Goal: Task Accomplishment & Management: Use online tool/utility

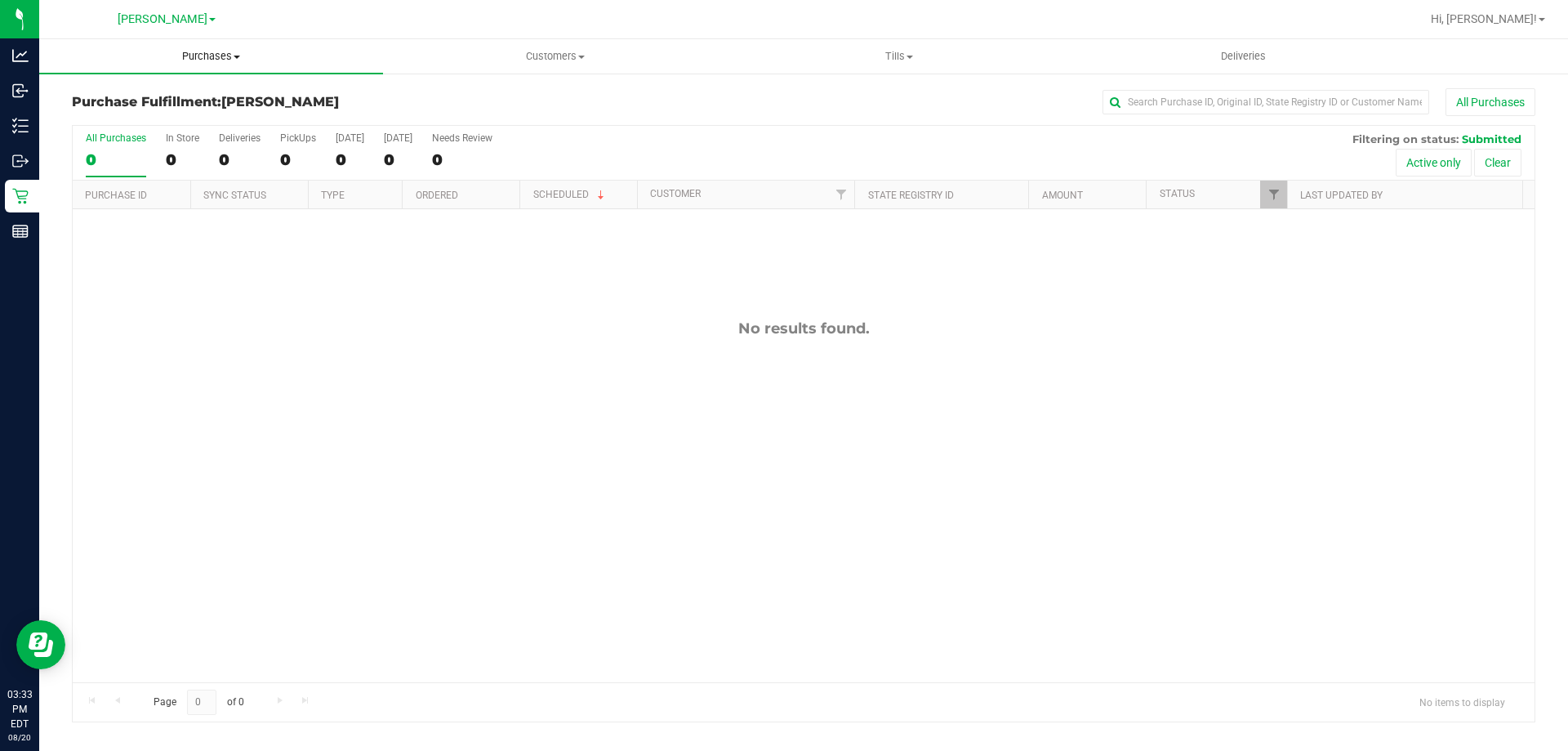
click at [221, 49] on span "Purchases" at bounding box center [211, 57] width 344 height 14
click at [94, 126] on li "Fulfillment" at bounding box center [211, 119] width 344 height 20
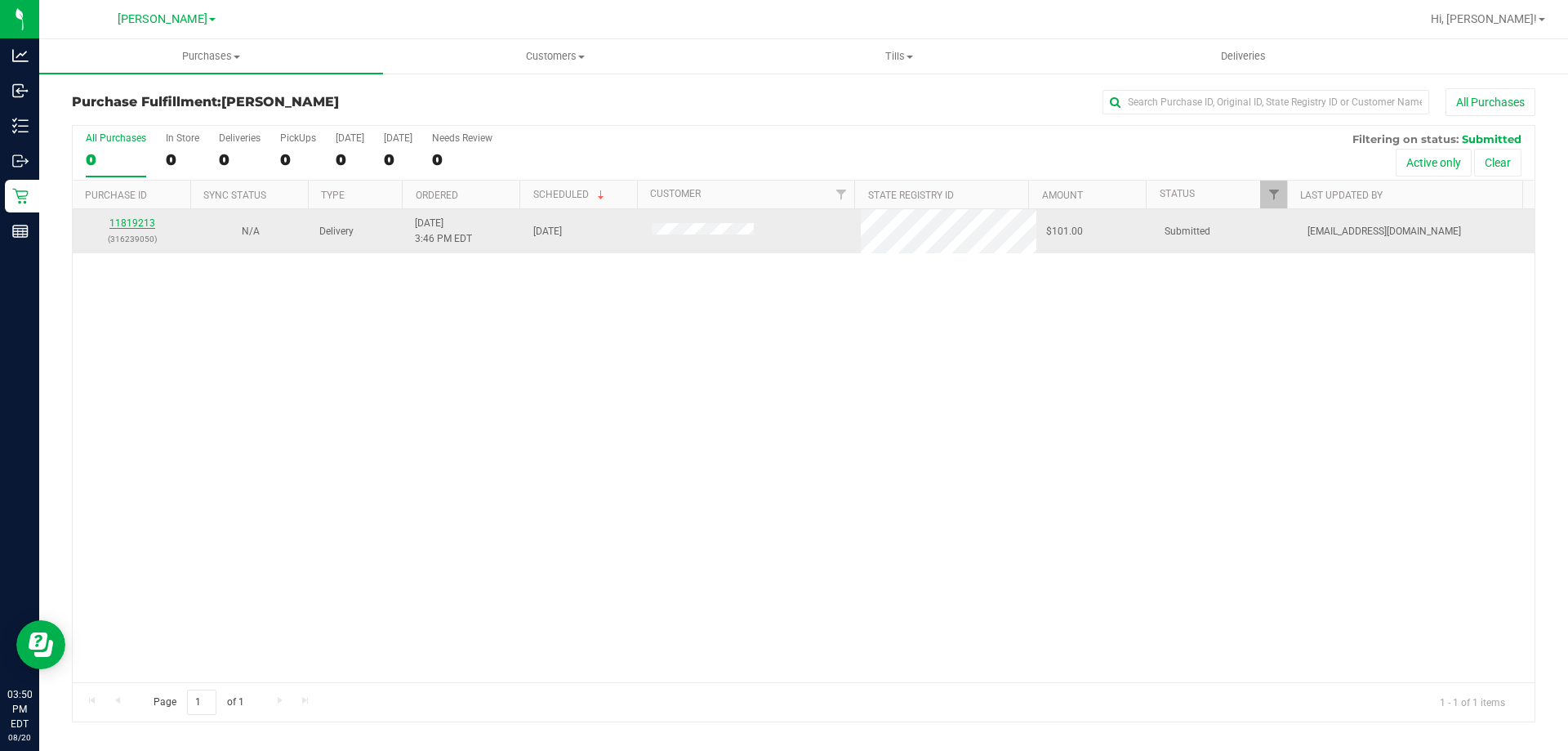
click at [131, 223] on link "11819213" at bounding box center [132, 223] width 46 height 12
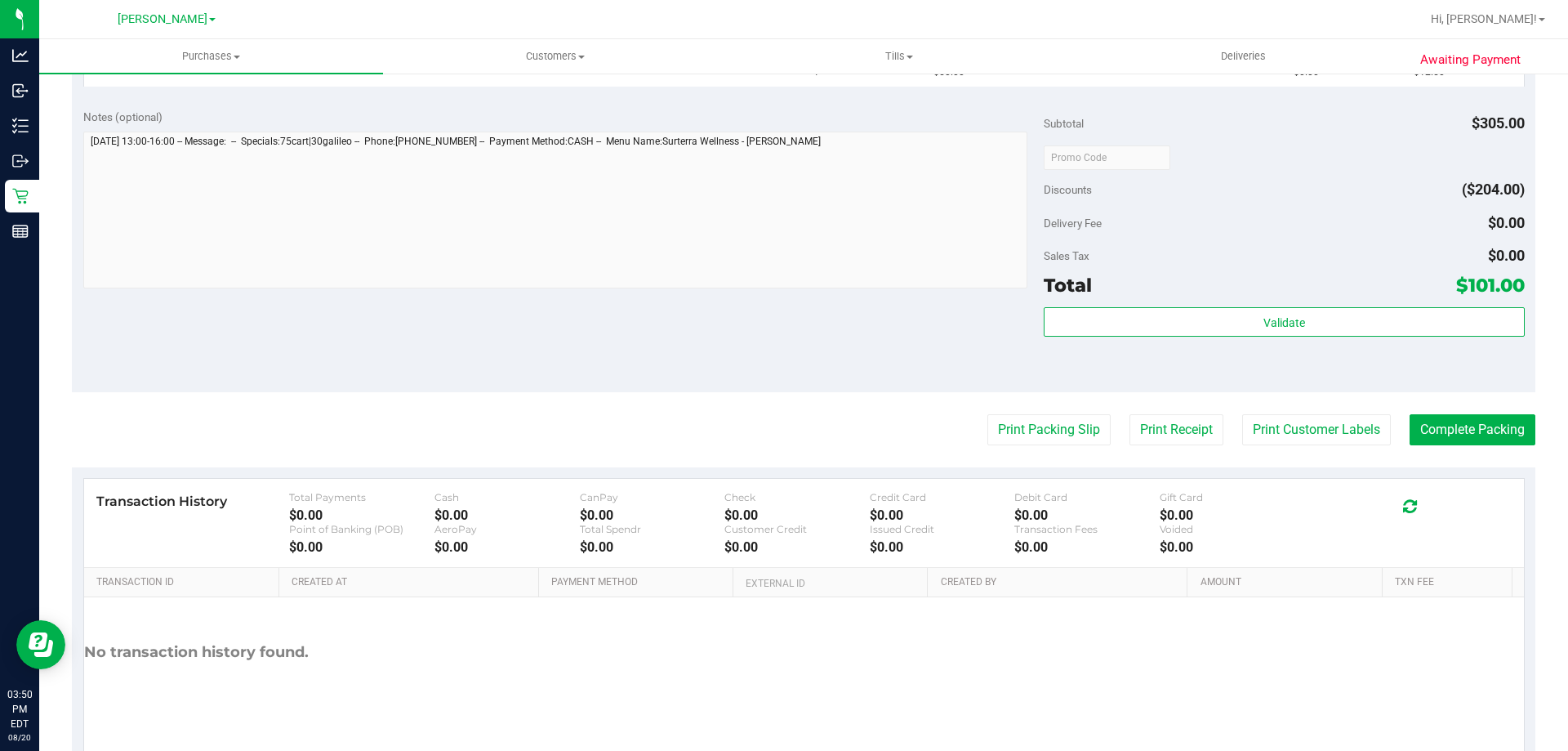
scroll to position [731, 0]
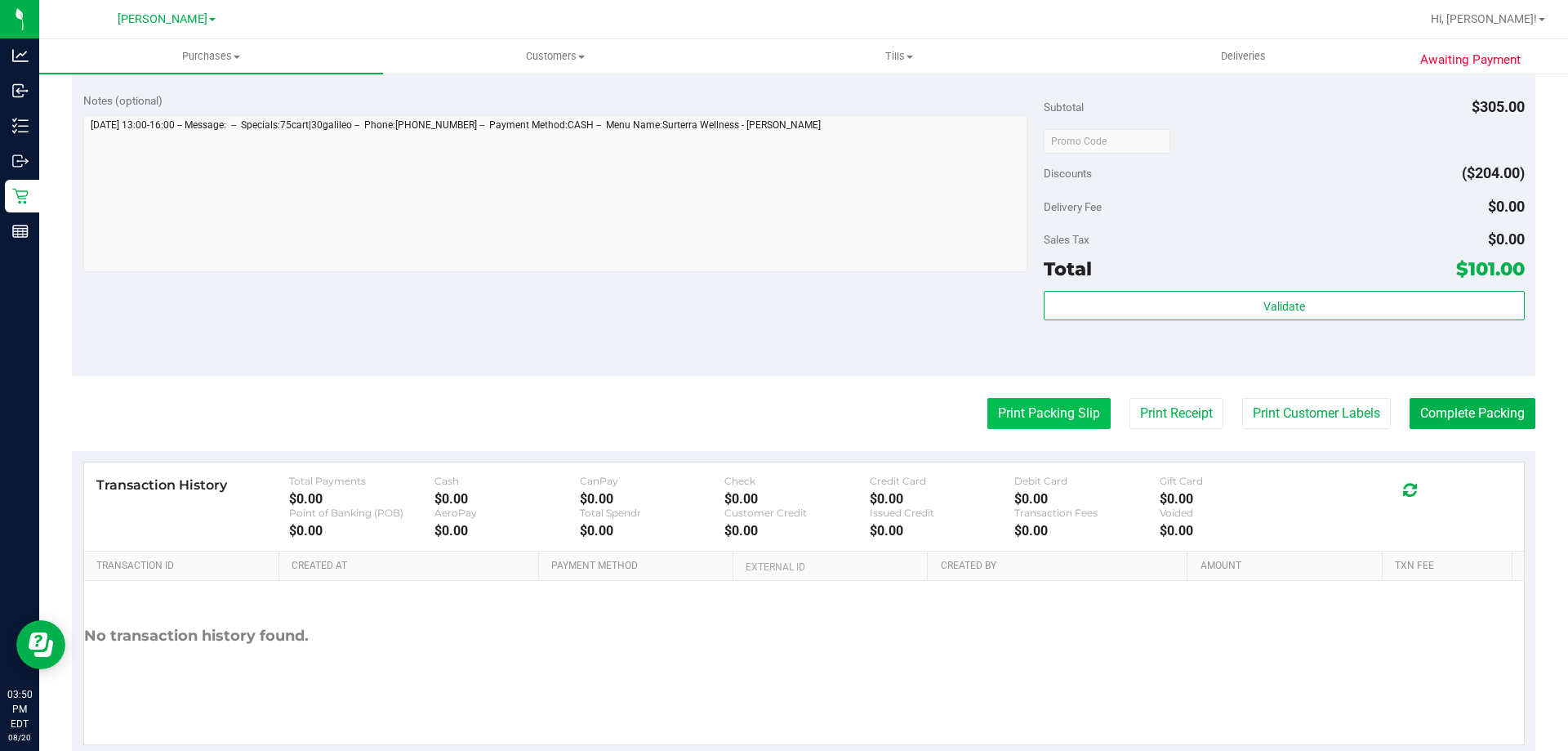
click at [1035, 409] on button "Print Packing Slip" at bounding box center [1048, 413] width 123 height 31
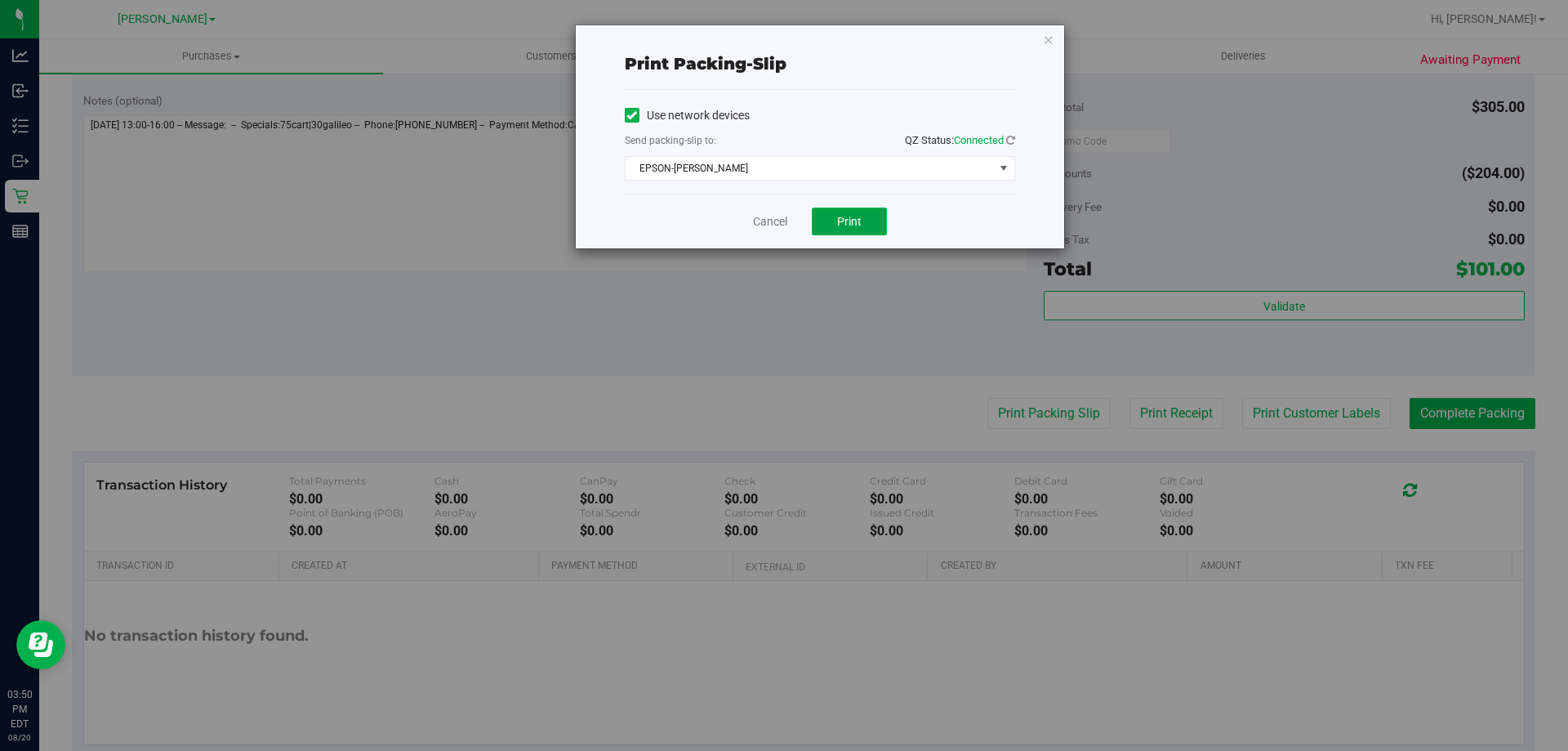
click at [832, 211] on button "Print" at bounding box center [850, 221] width 75 height 28
click at [766, 225] on link "Cancel" at bounding box center [770, 221] width 34 height 17
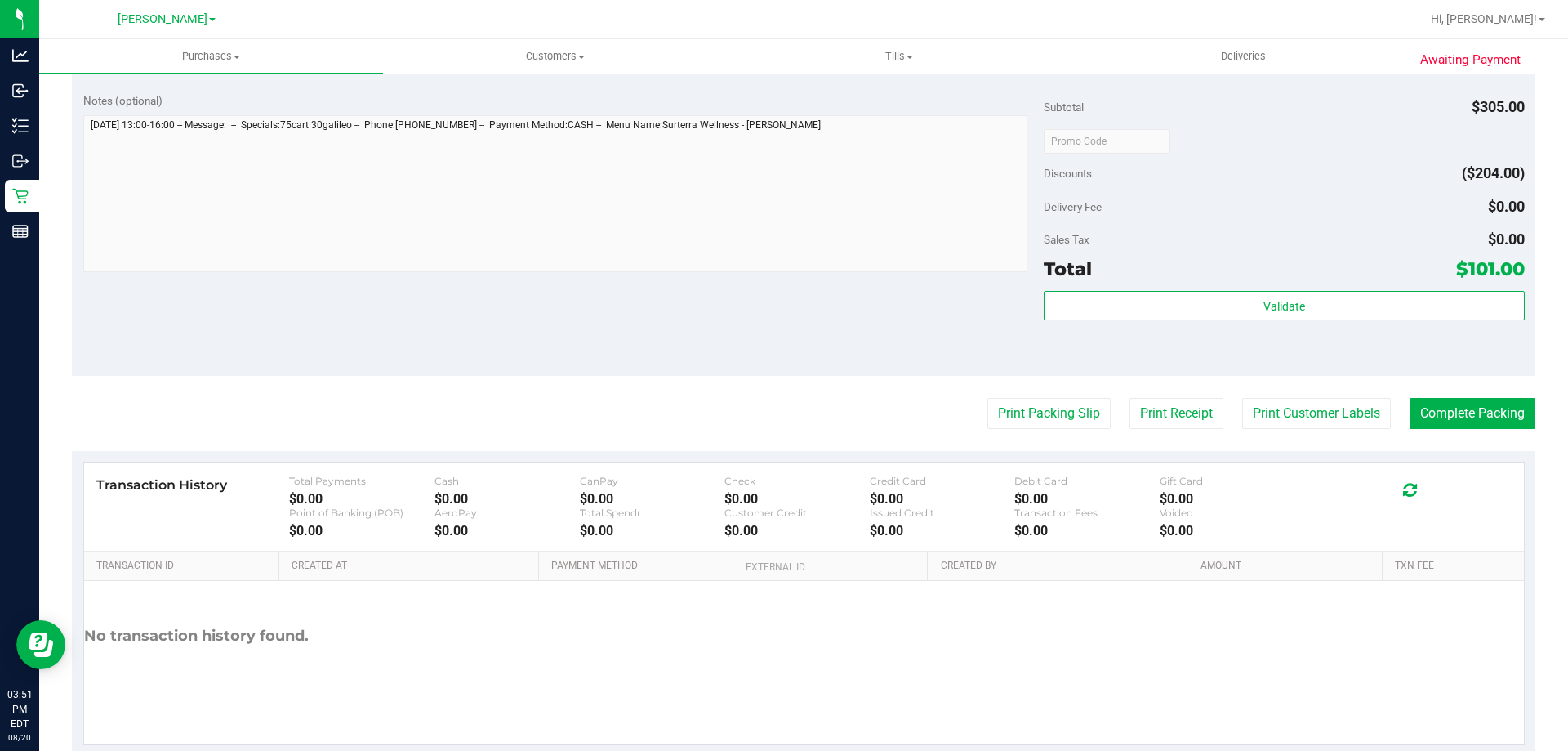
click at [987, 398] on button "Print Packing Slip" at bounding box center [1048, 413] width 123 height 31
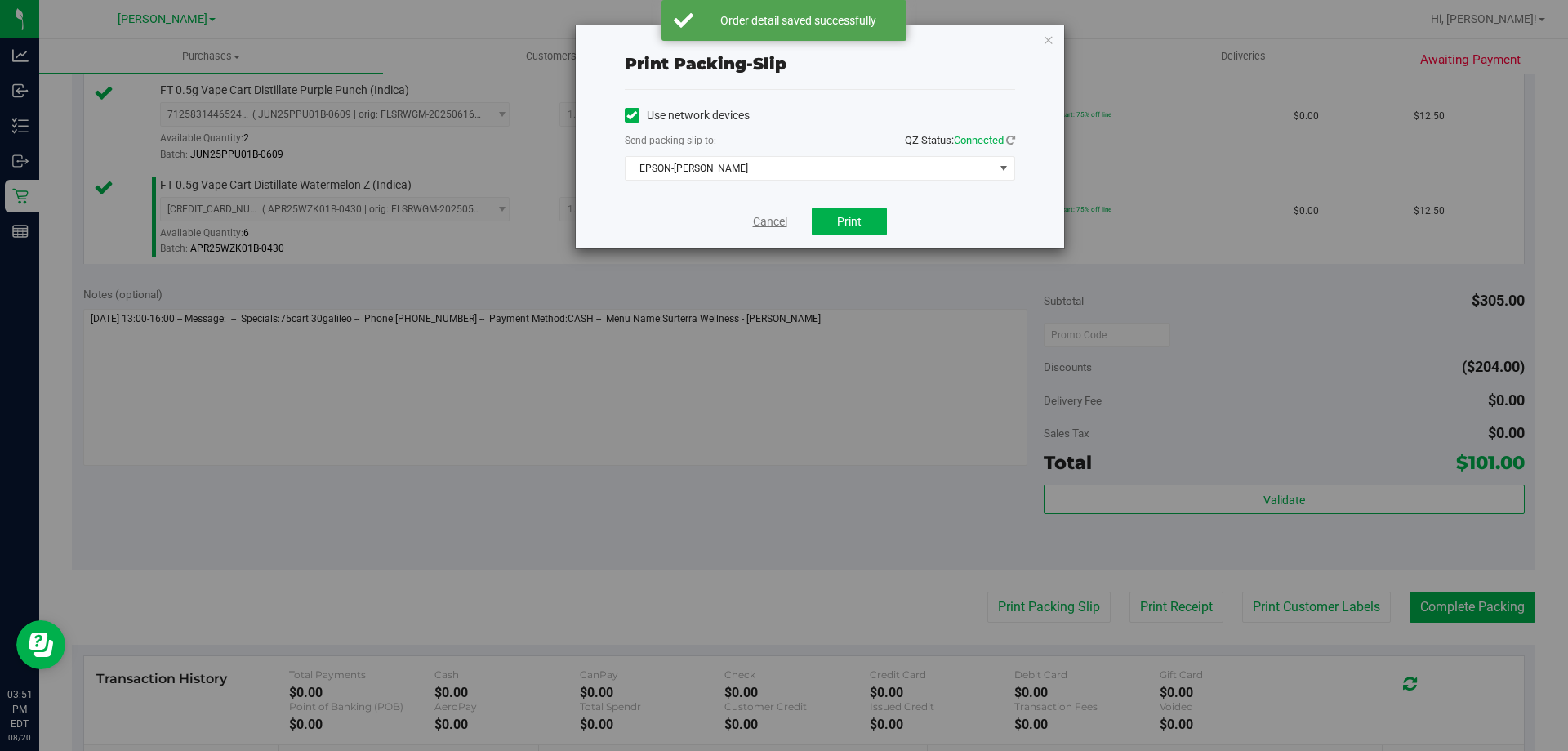
click at [780, 220] on link "Cancel" at bounding box center [770, 221] width 34 height 17
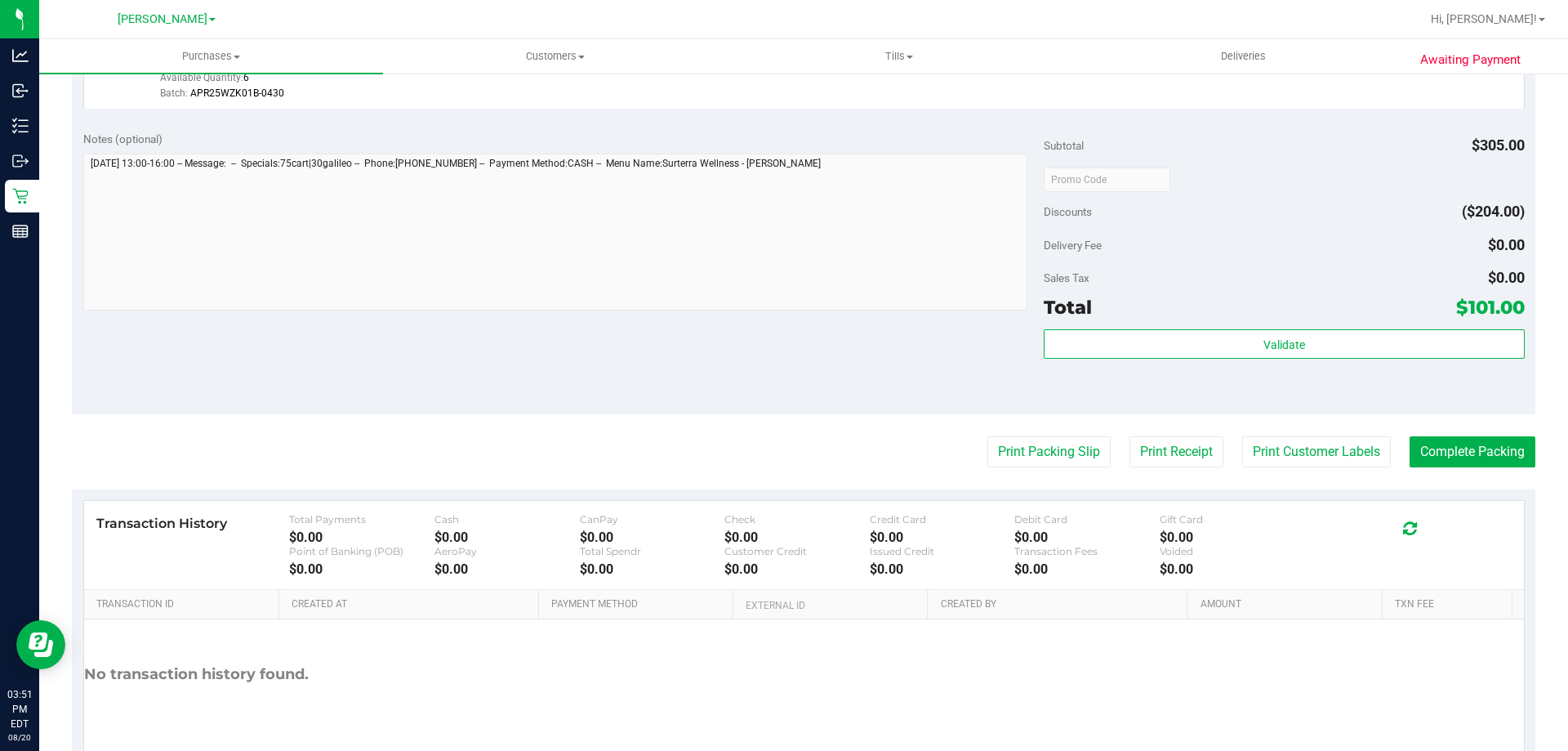
scroll to position [887, 0]
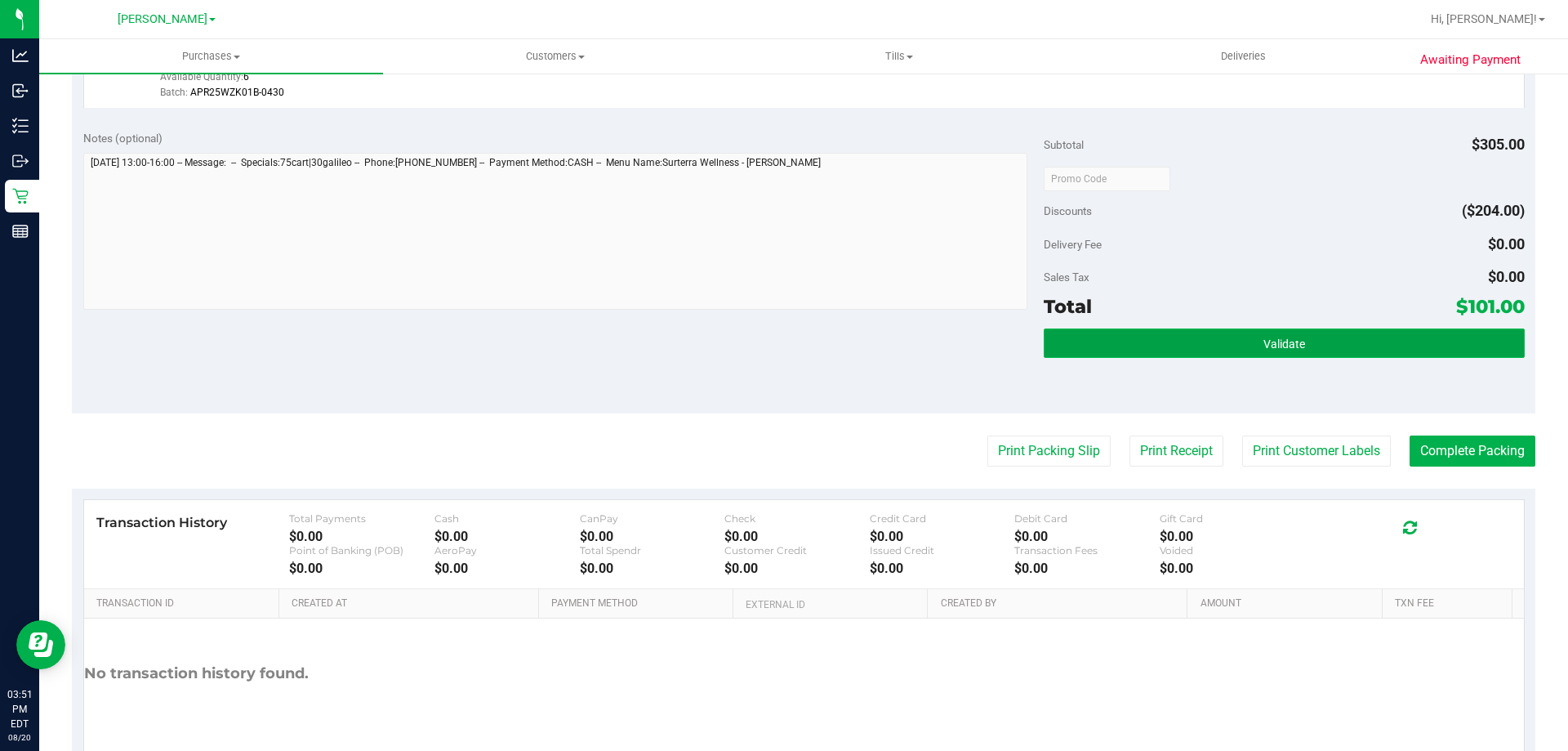
click at [1264, 338] on span "Validate" at bounding box center [1284, 344] width 41 height 13
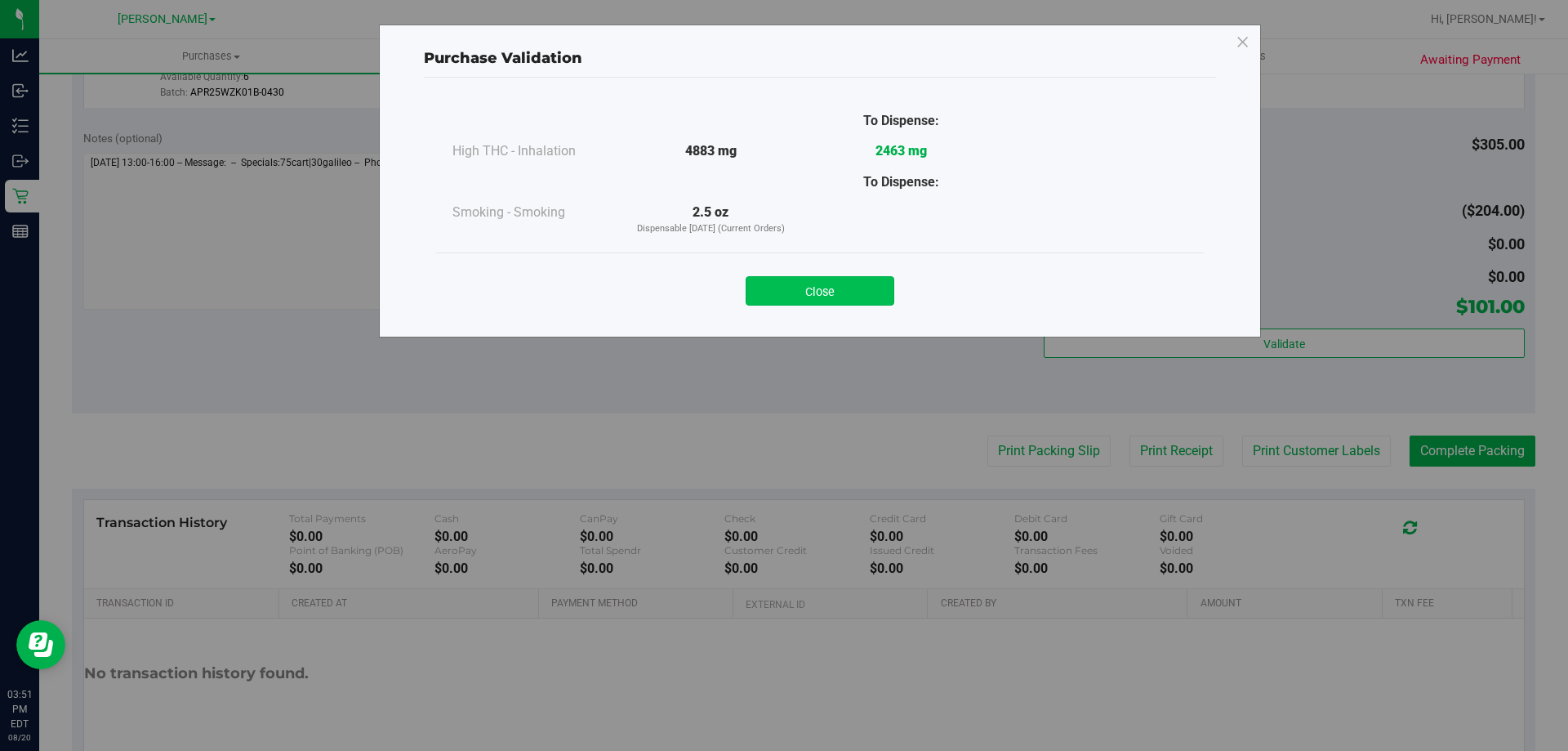
click at [836, 278] on button "Close" at bounding box center [819, 290] width 148 height 30
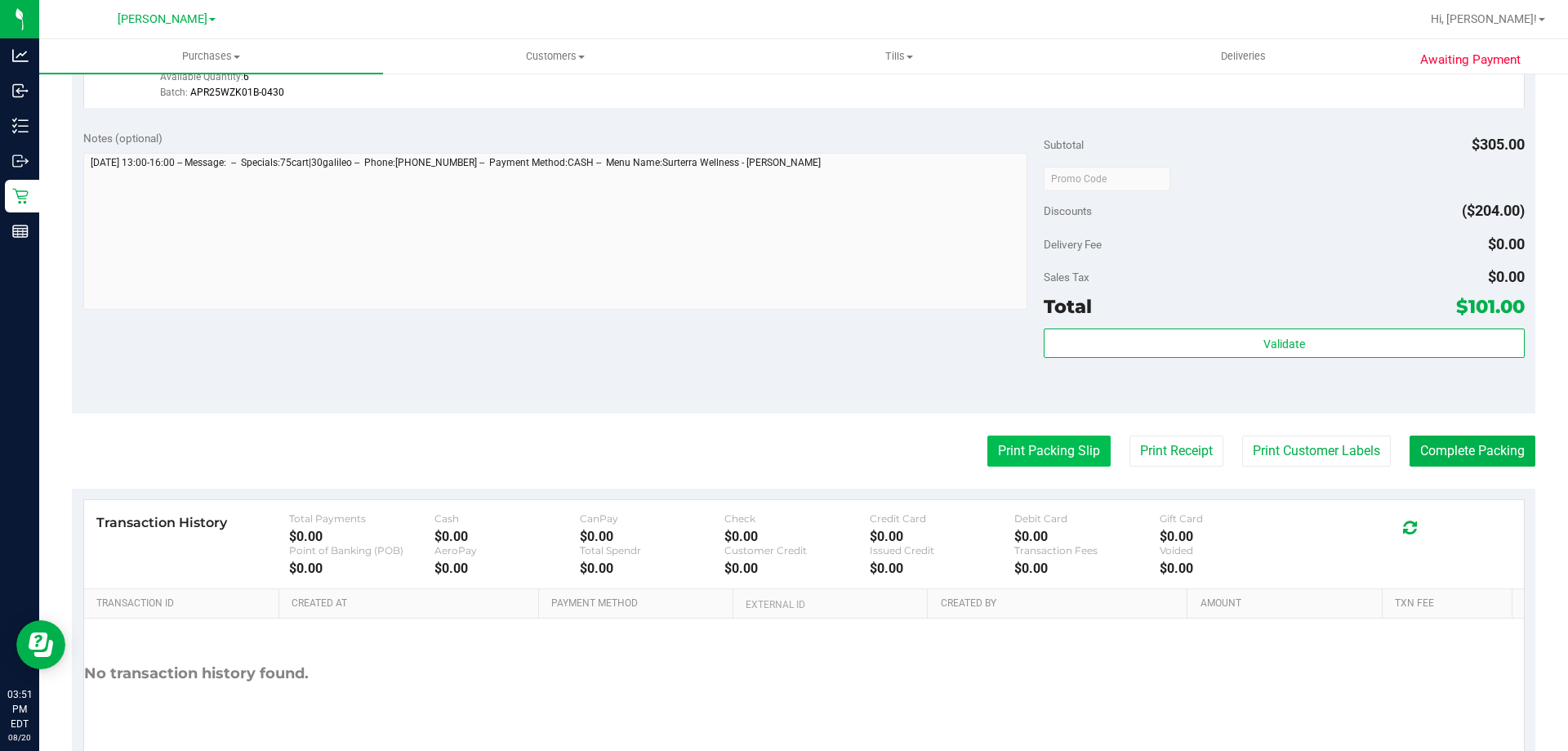
click at [1030, 464] on button "Print Packing Slip" at bounding box center [1048, 451] width 123 height 31
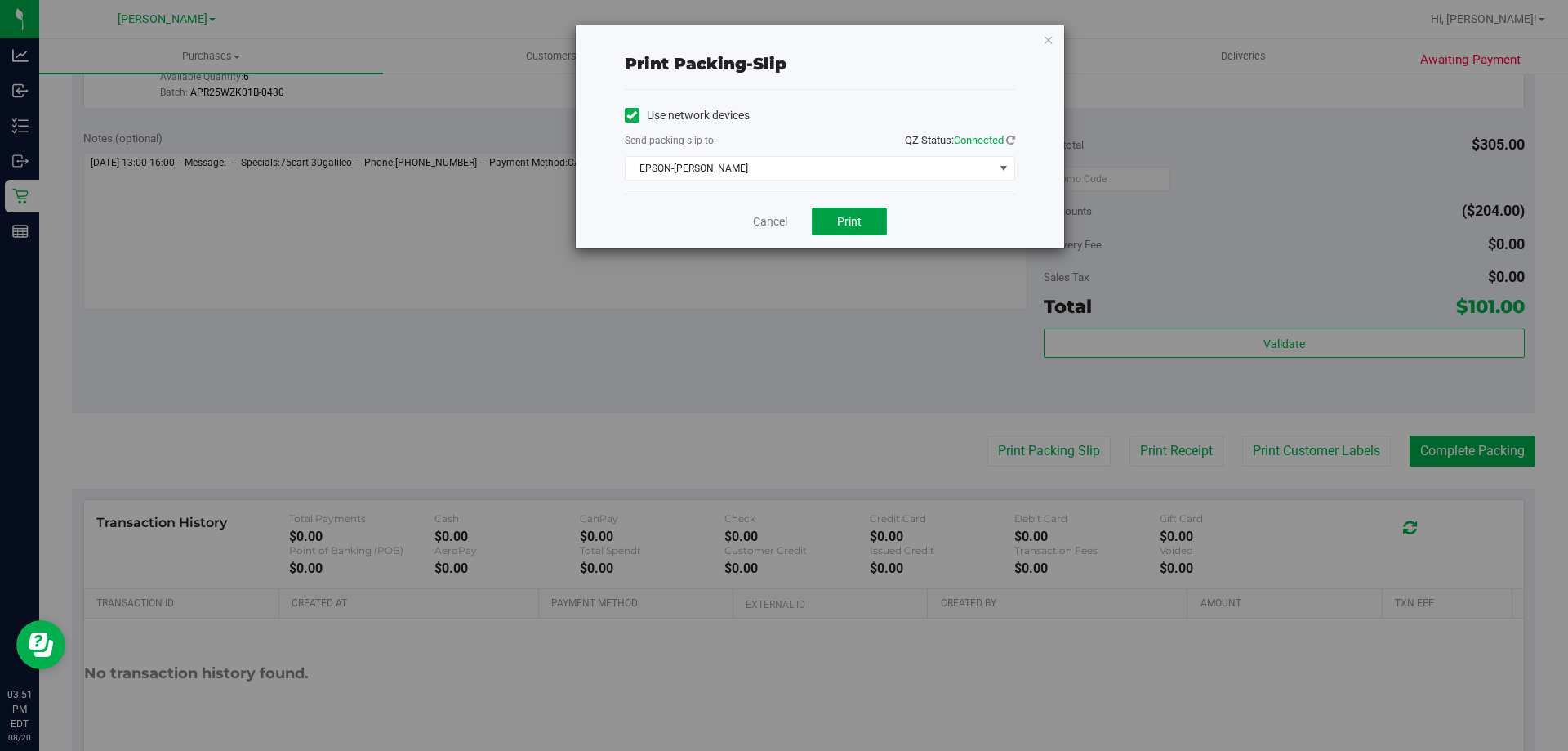
click at [843, 232] on button "Print" at bounding box center [850, 221] width 75 height 28
click at [841, 229] on button "Print" at bounding box center [850, 221] width 75 height 28
click at [762, 220] on link "Cancel" at bounding box center [770, 221] width 34 height 17
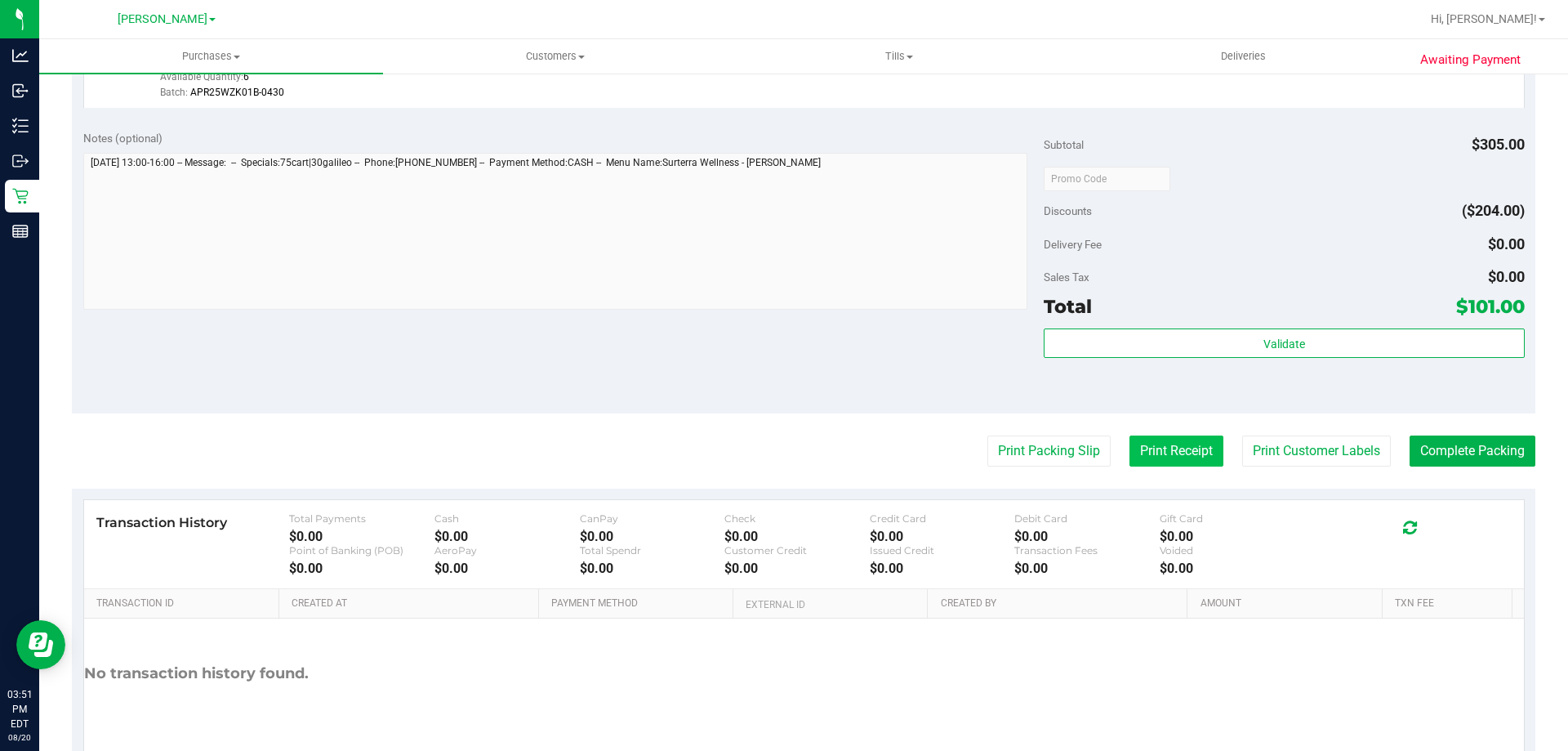
click at [1172, 449] on button "Print Receipt" at bounding box center [1176, 451] width 94 height 31
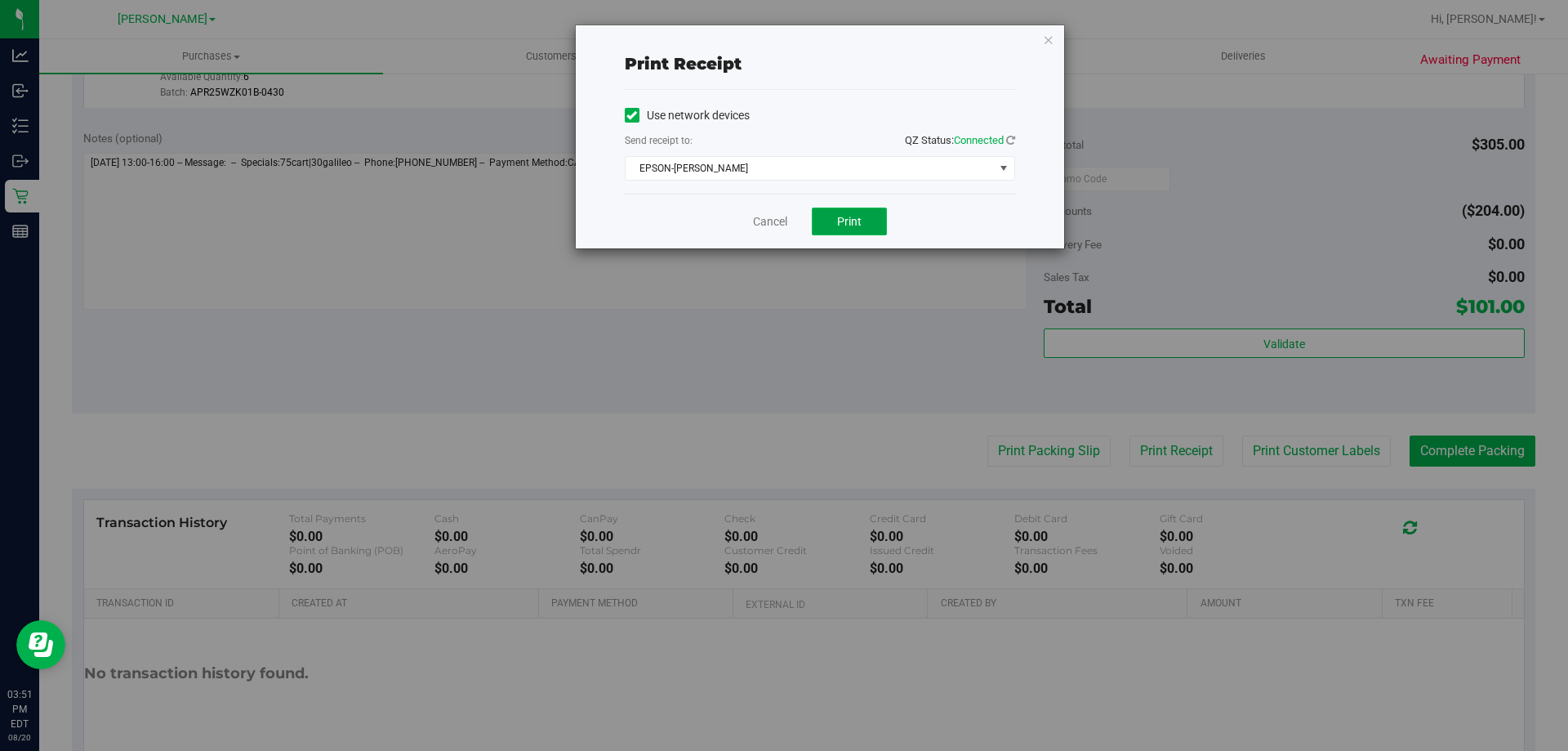
click at [832, 231] on button "Print" at bounding box center [850, 221] width 75 height 28
click at [763, 220] on link "Cancel" at bounding box center [770, 221] width 34 height 17
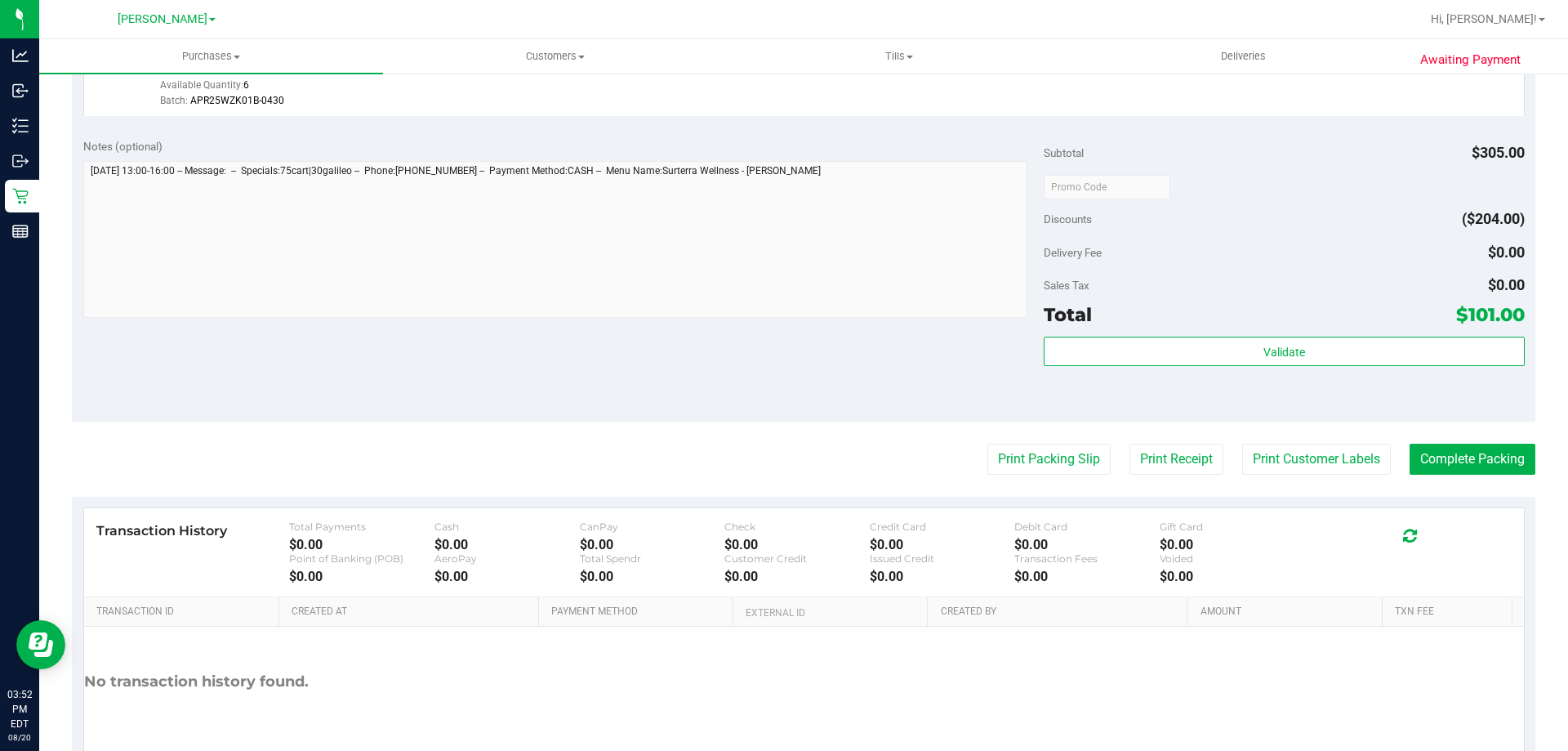
scroll to position [963, 0]
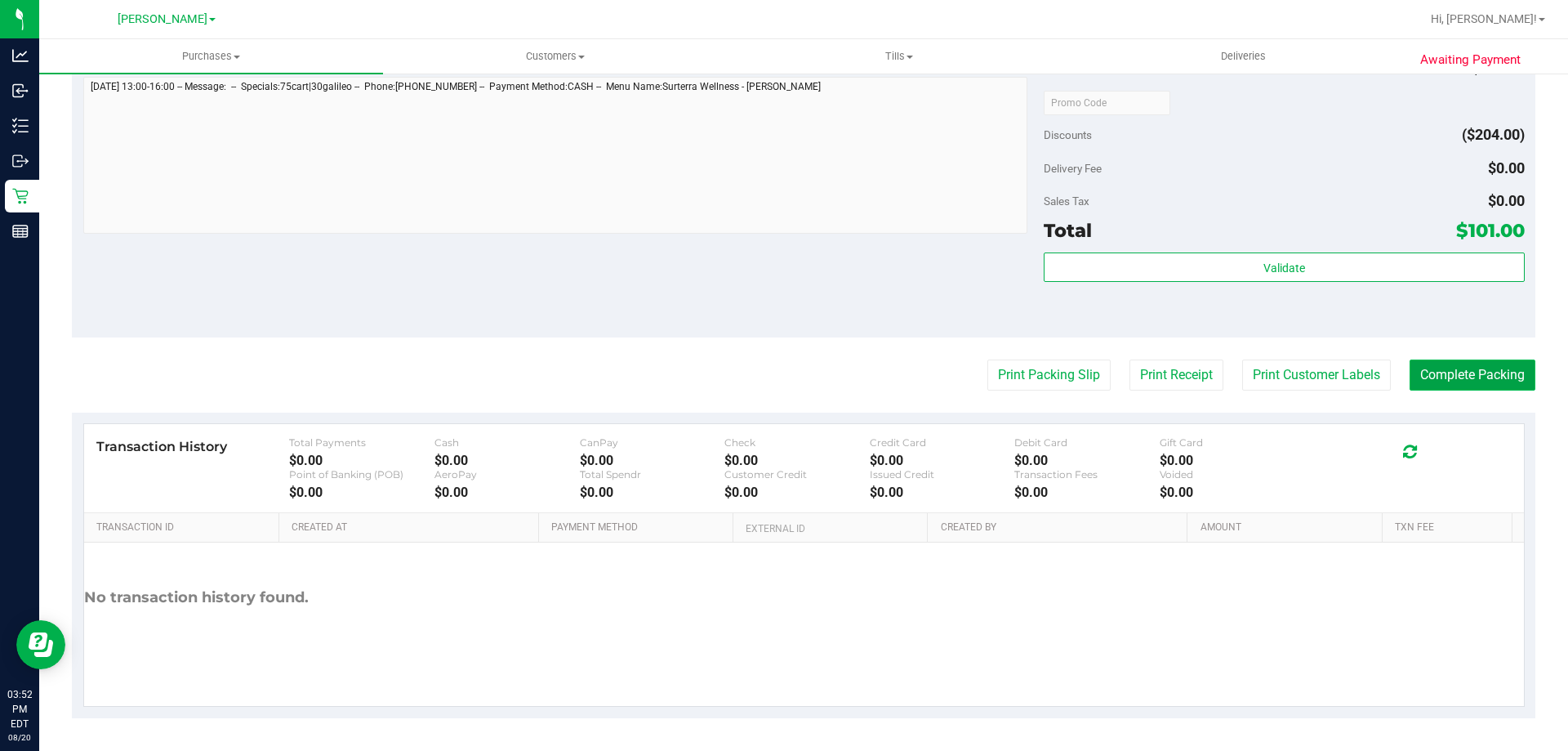
click at [1488, 380] on button "Complete Packing" at bounding box center [1472, 375] width 126 height 31
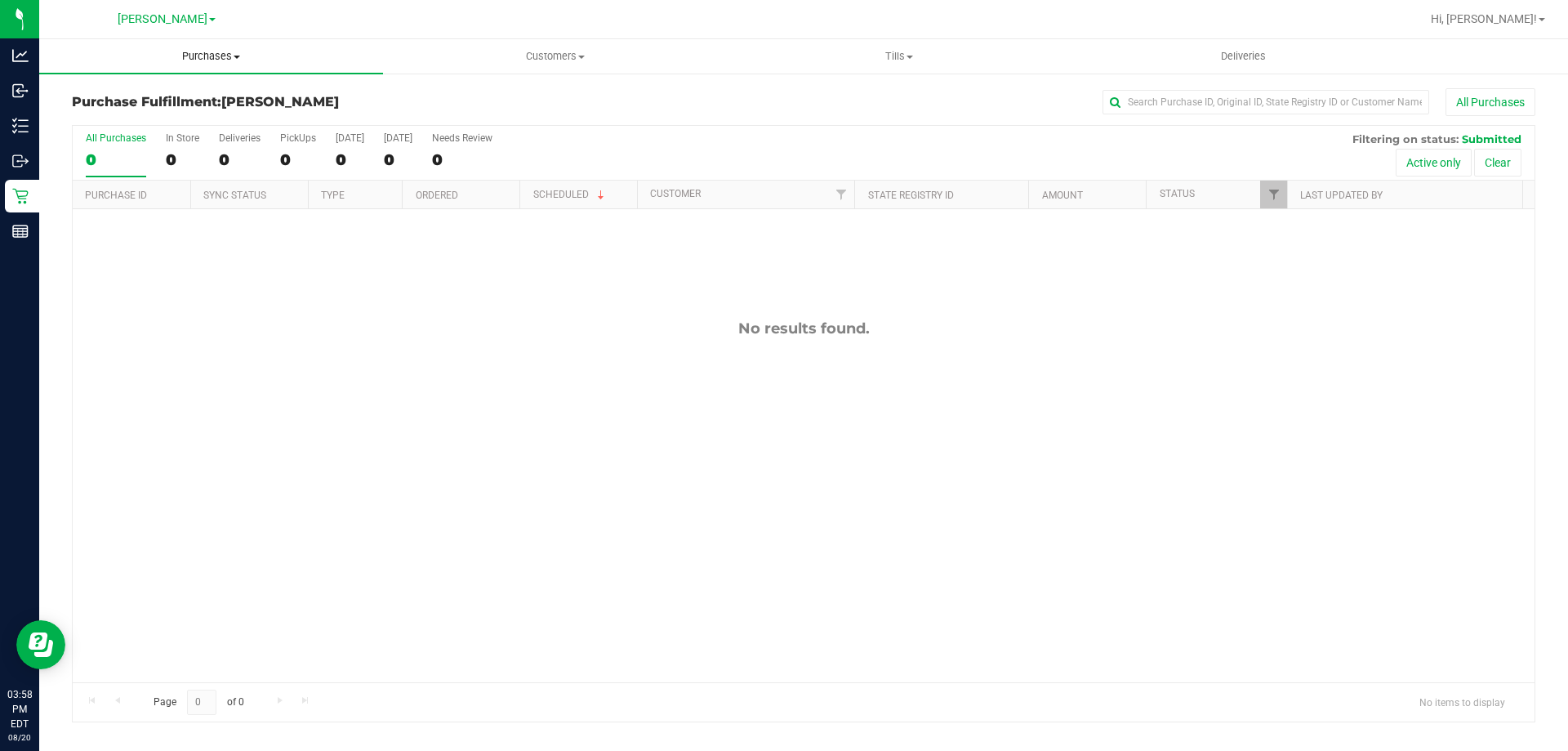
click at [230, 54] on span "Purchases" at bounding box center [211, 57] width 344 height 14
click at [121, 119] on span "Fulfillment" at bounding box center [90, 118] width 101 height 13
click at [206, 64] on uib-tab-heading "Purchases Summary of purchases Fulfillment All purchases" at bounding box center [211, 57] width 344 height 34
click at [130, 122] on span "Fulfillment" at bounding box center [90, 118] width 101 height 13
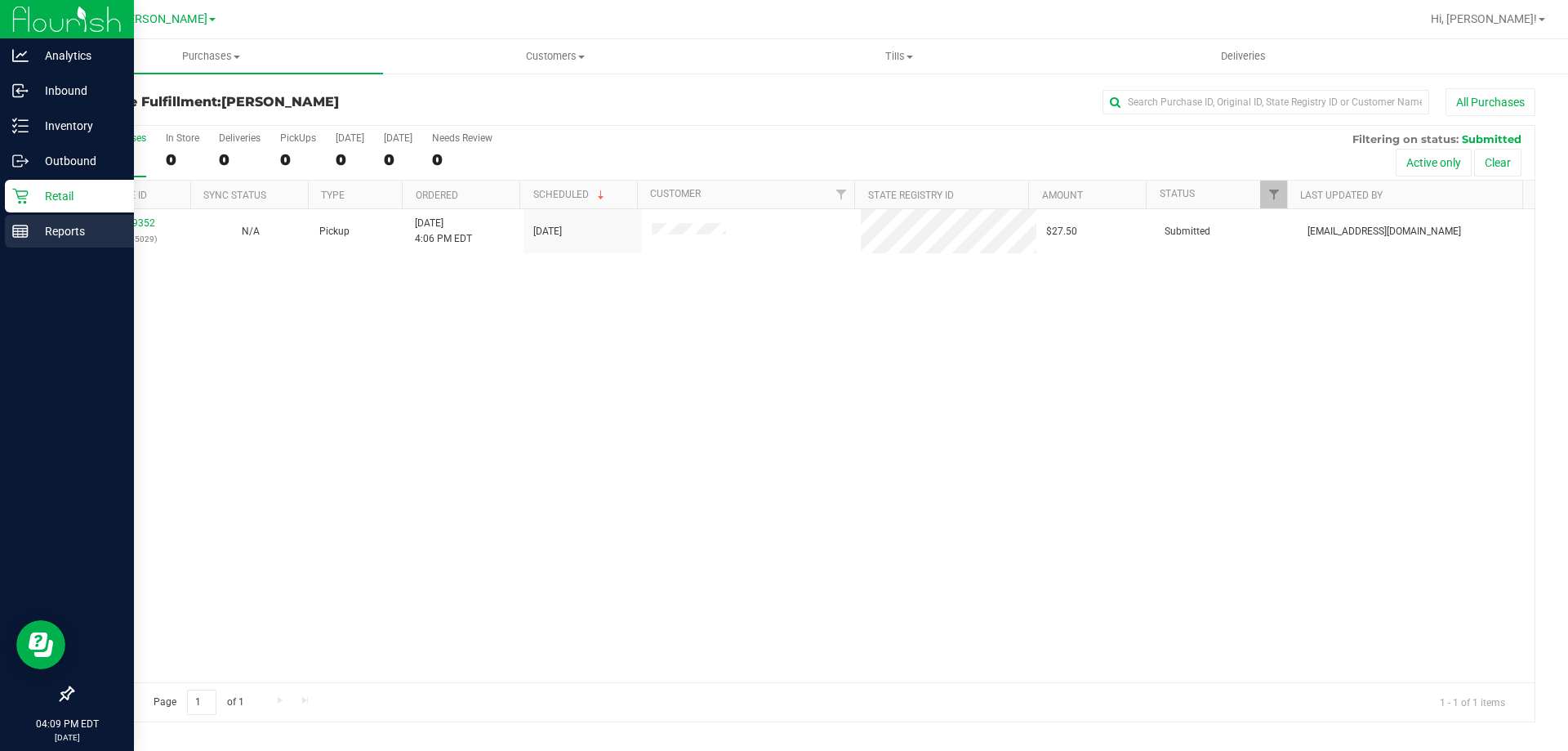
click at [59, 237] on p "Reports" at bounding box center [77, 231] width 98 height 20
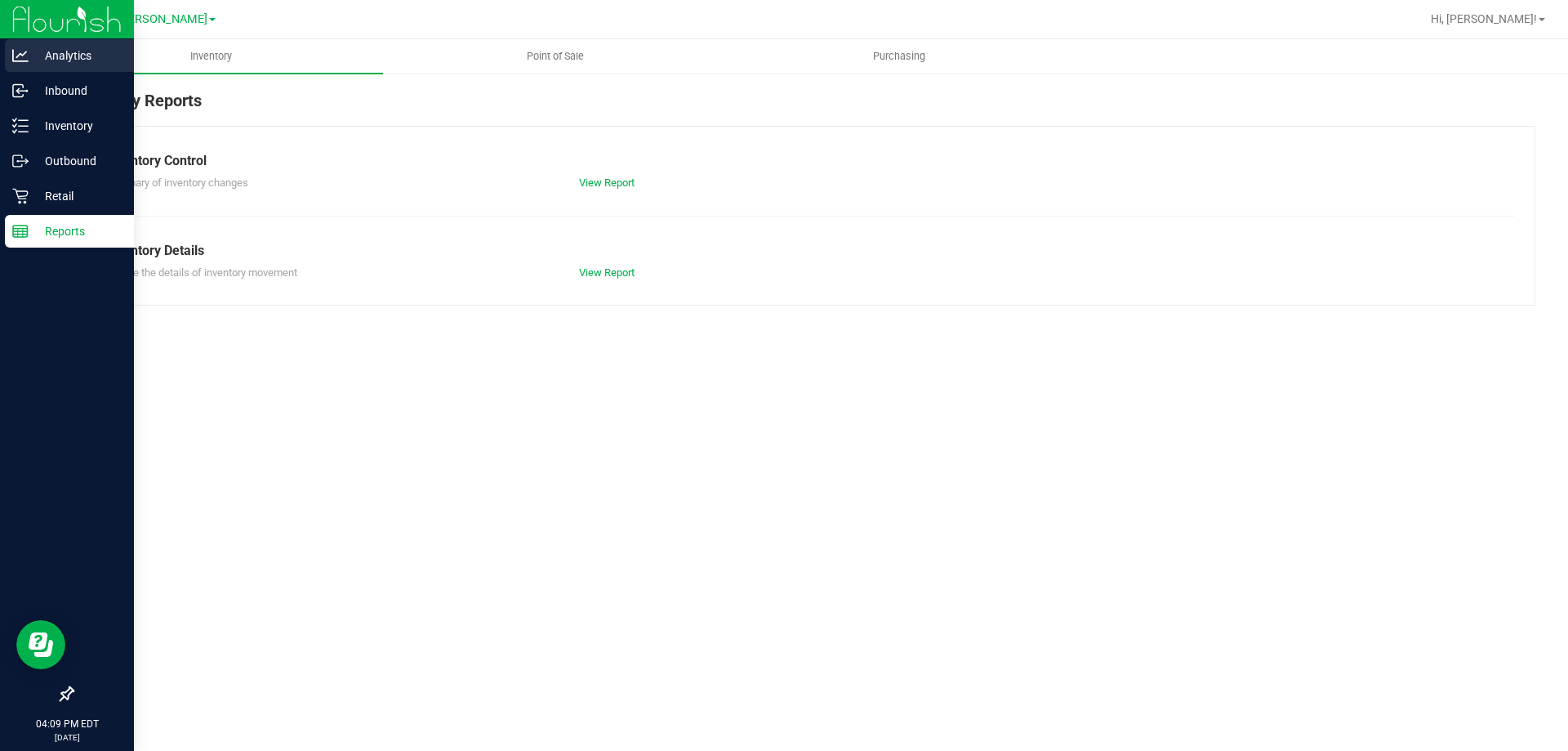
click at [63, 49] on p "Analytics" at bounding box center [77, 56] width 98 height 20
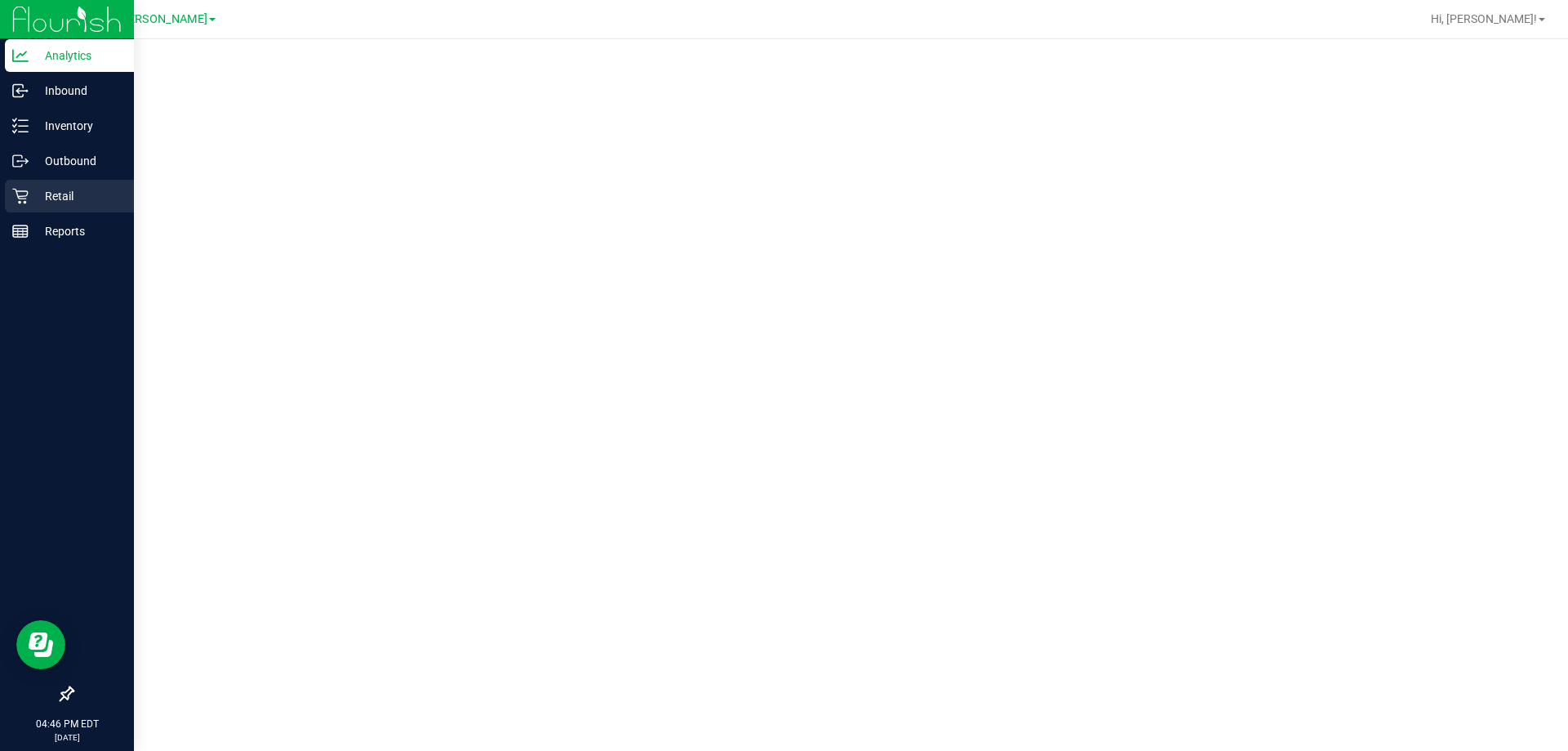
click at [21, 194] on icon at bounding box center [21, 196] width 16 height 16
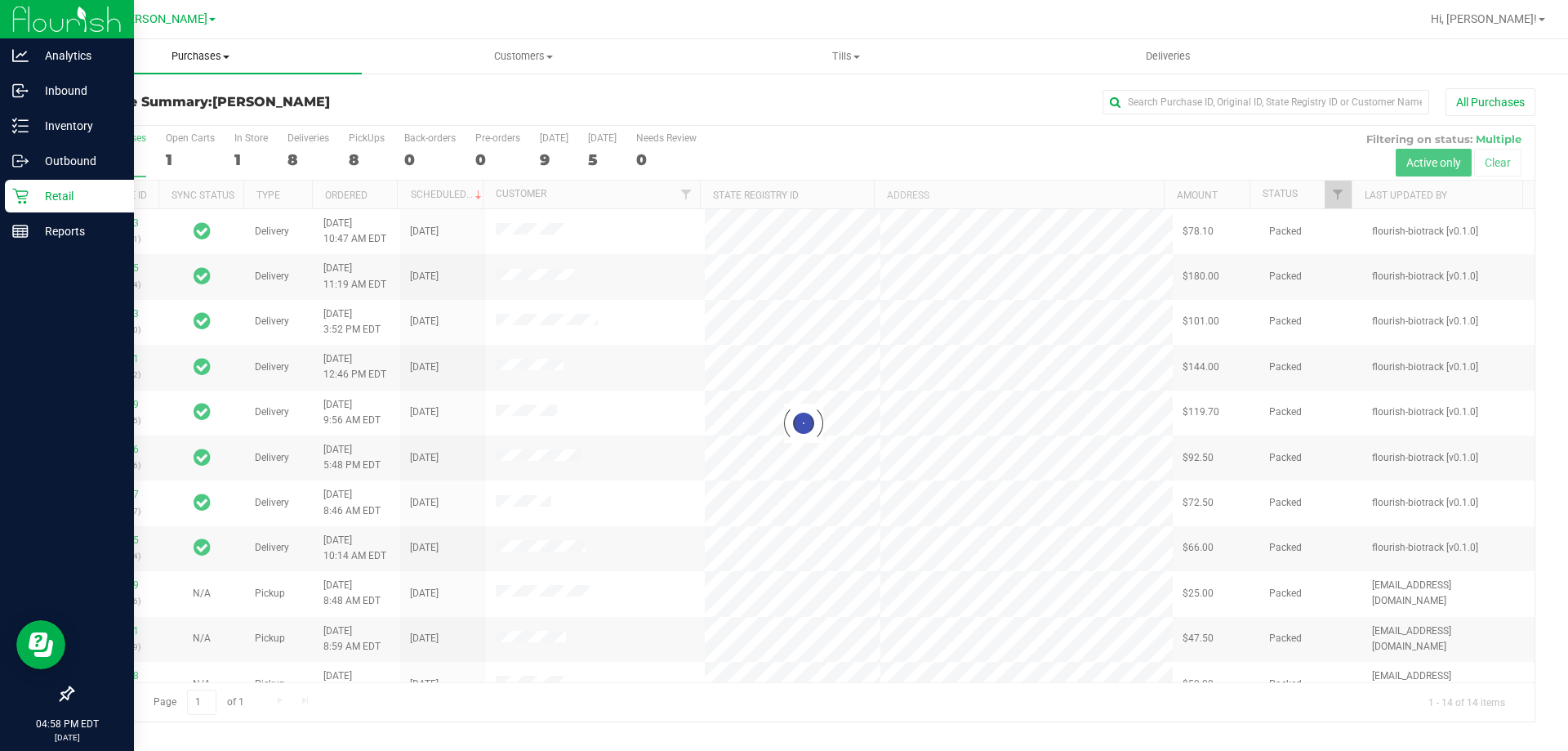
click at [211, 53] on span "Purchases" at bounding box center [200, 57] width 322 height 14
click at [108, 116] on span "Fulfillment" at bounding box center [90, 118] width 101 height 13
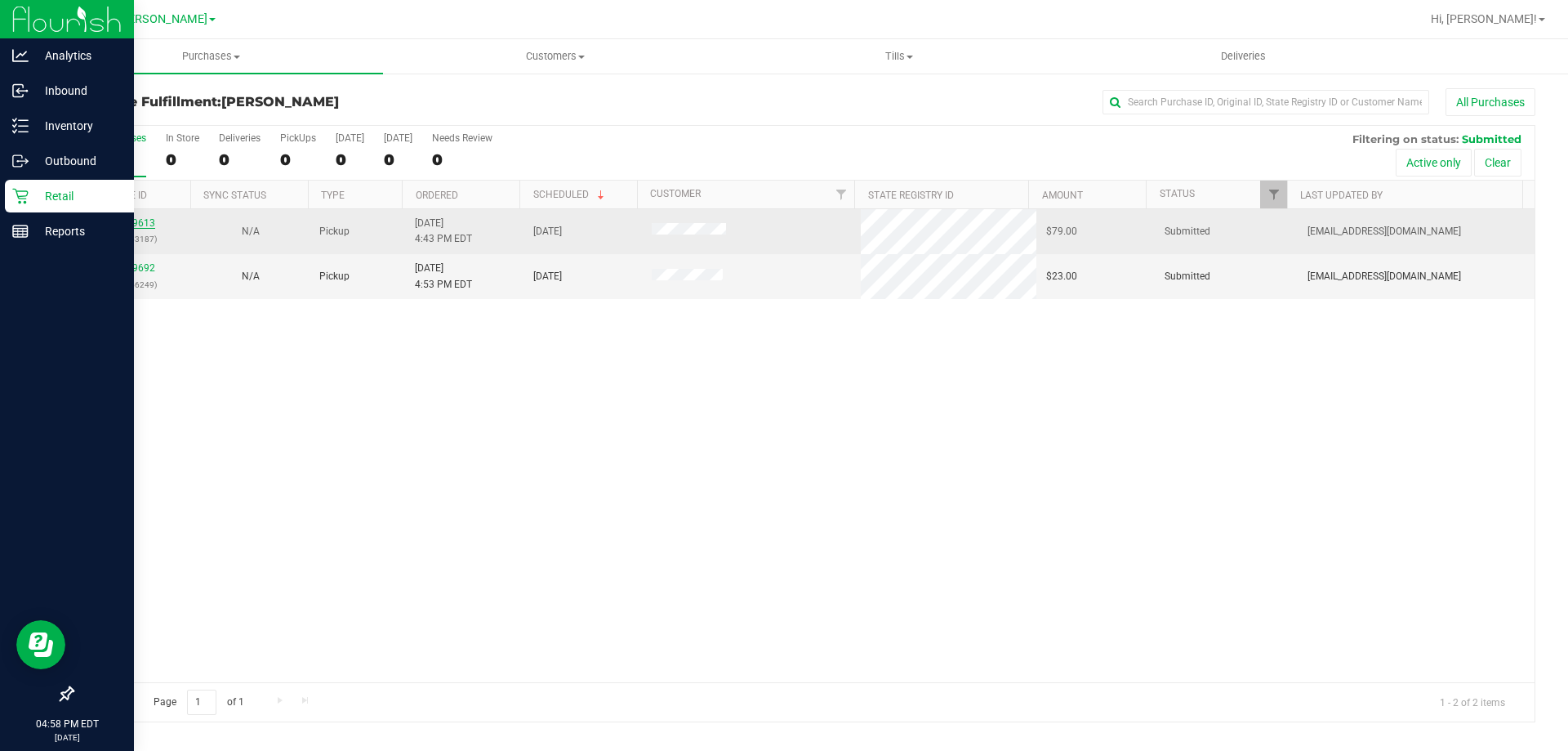
click at [139, 227] on link "11819613" at bounding box center [132, 223] width 46 height 12
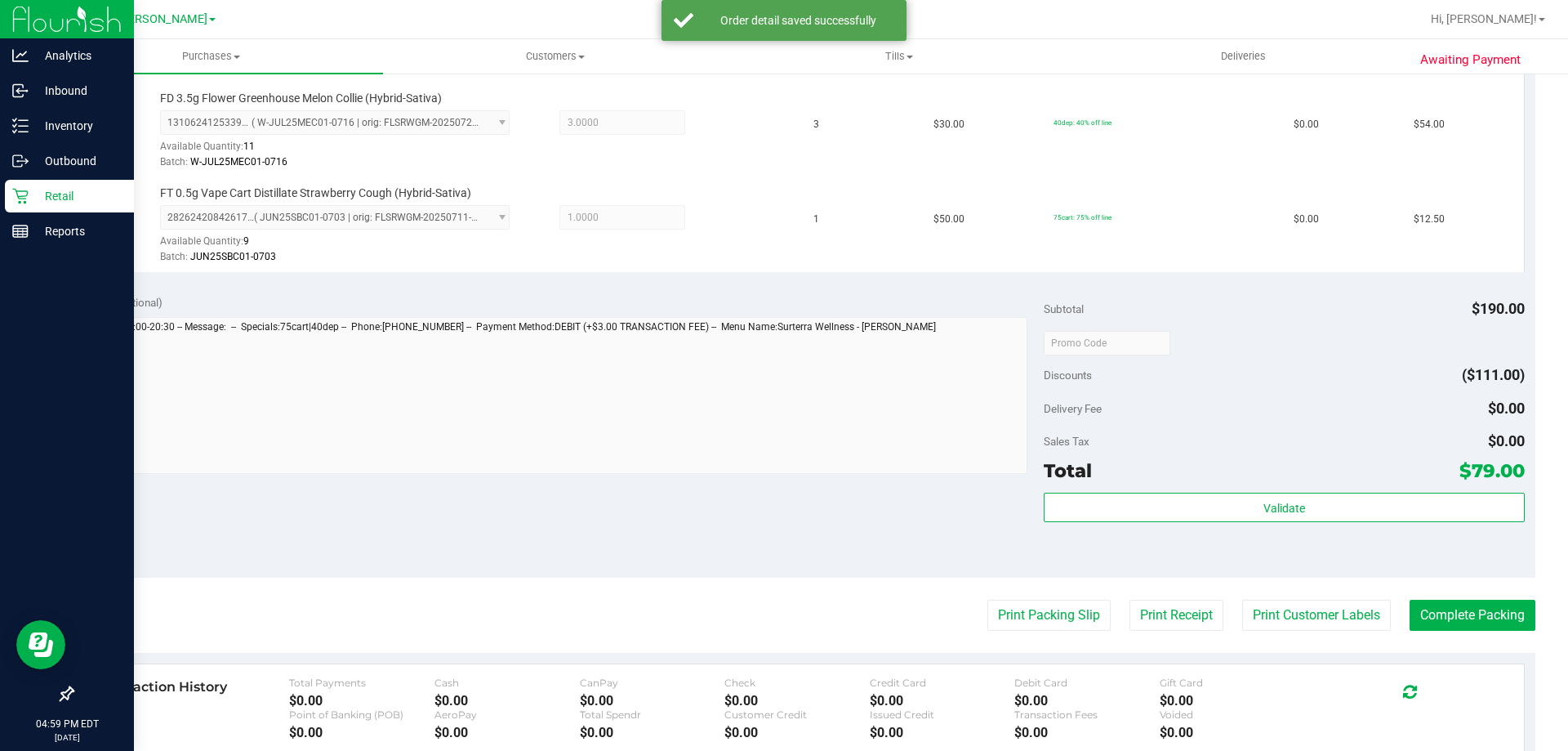
scroll to position [543, 0]
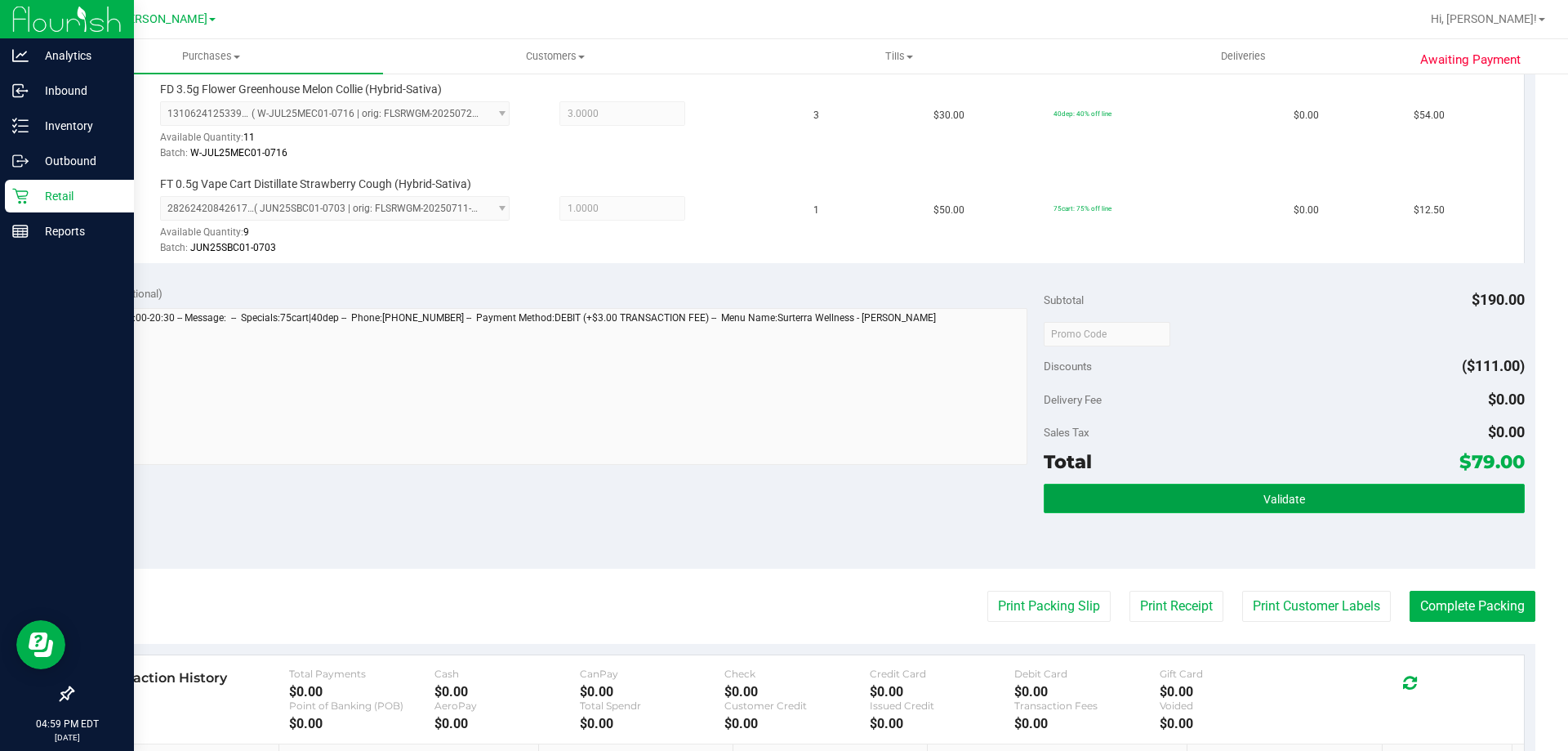
click at [1308, 490] on button "Validate" at bounding box center [1283, 498] width 480 height 30
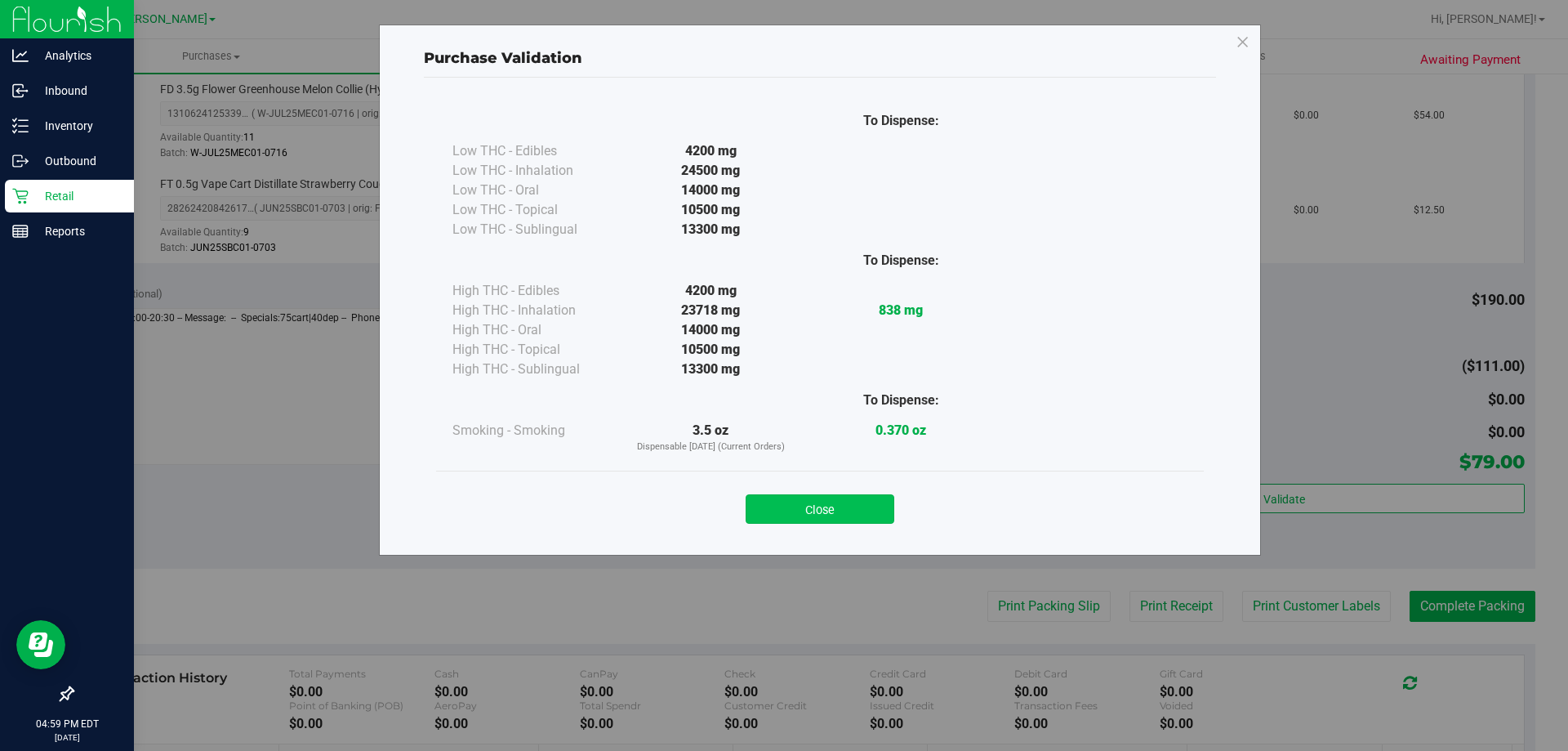
click at [806, 501] on button "Close" at bounding box center [819, 508] width 148 height 30
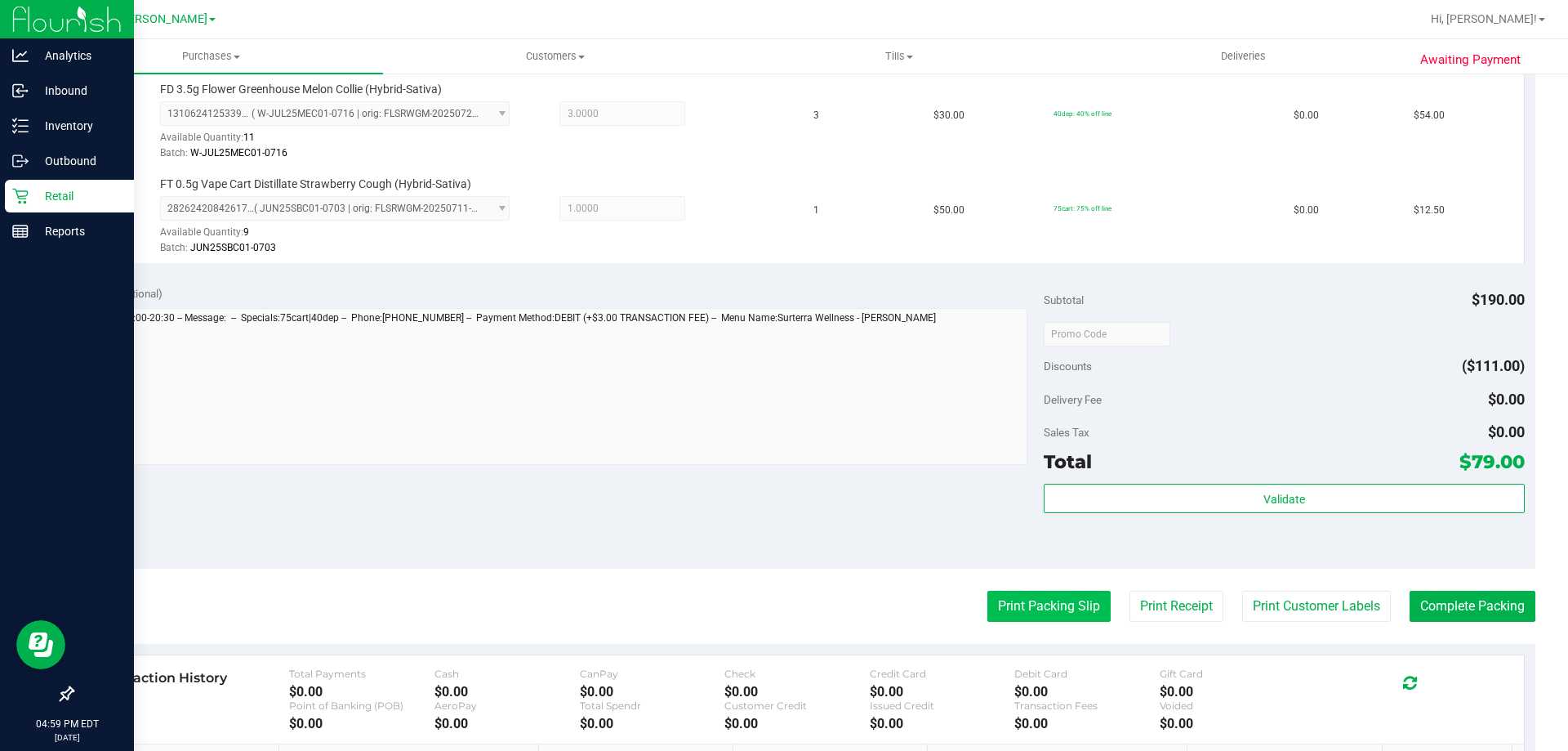
click at [1044, 596] on button "Print Packing Slip" at bounding box center [1048, 605] width 123 height 31
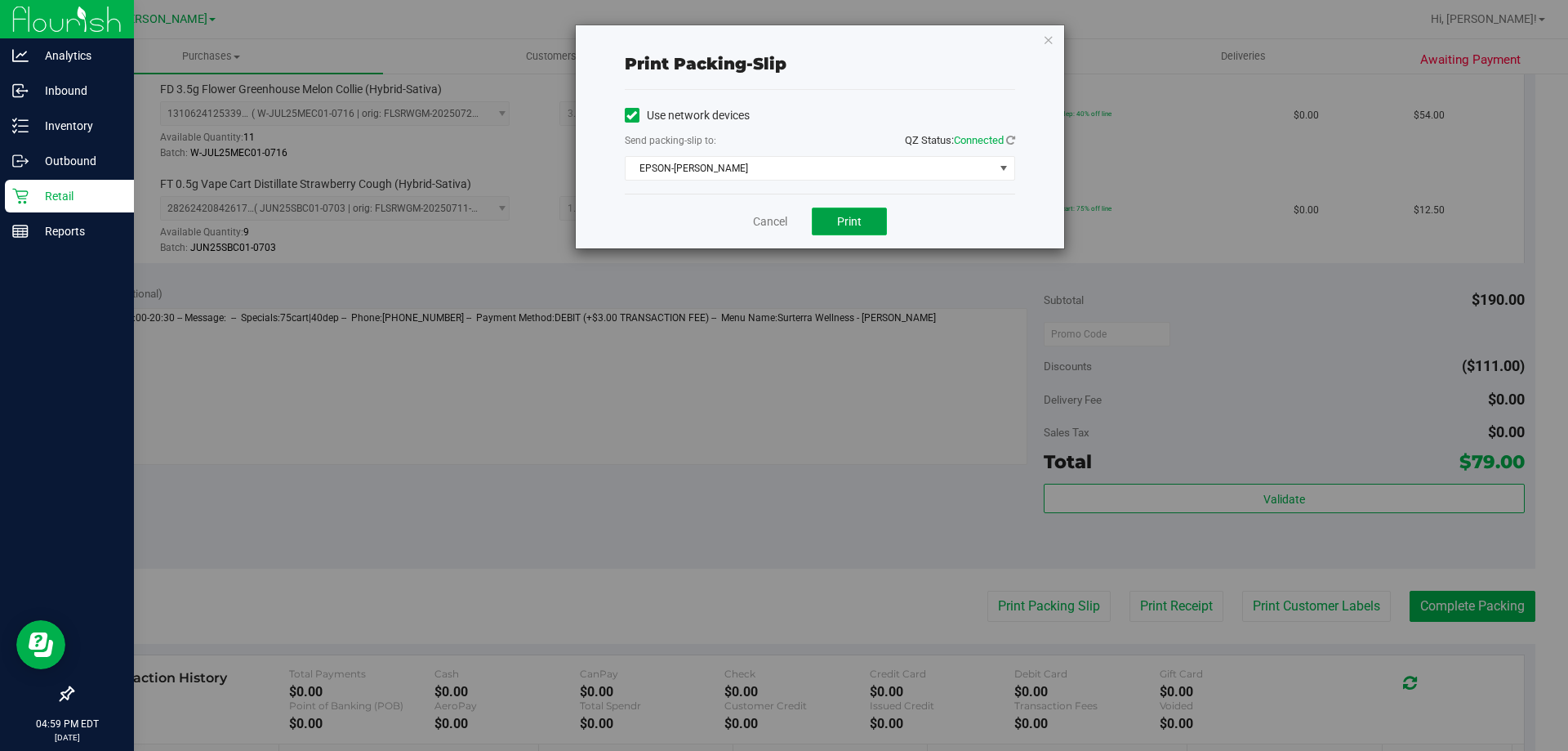
click at [856, 233] on button "Print" at bounding box center [850, 221] width 75 height 28
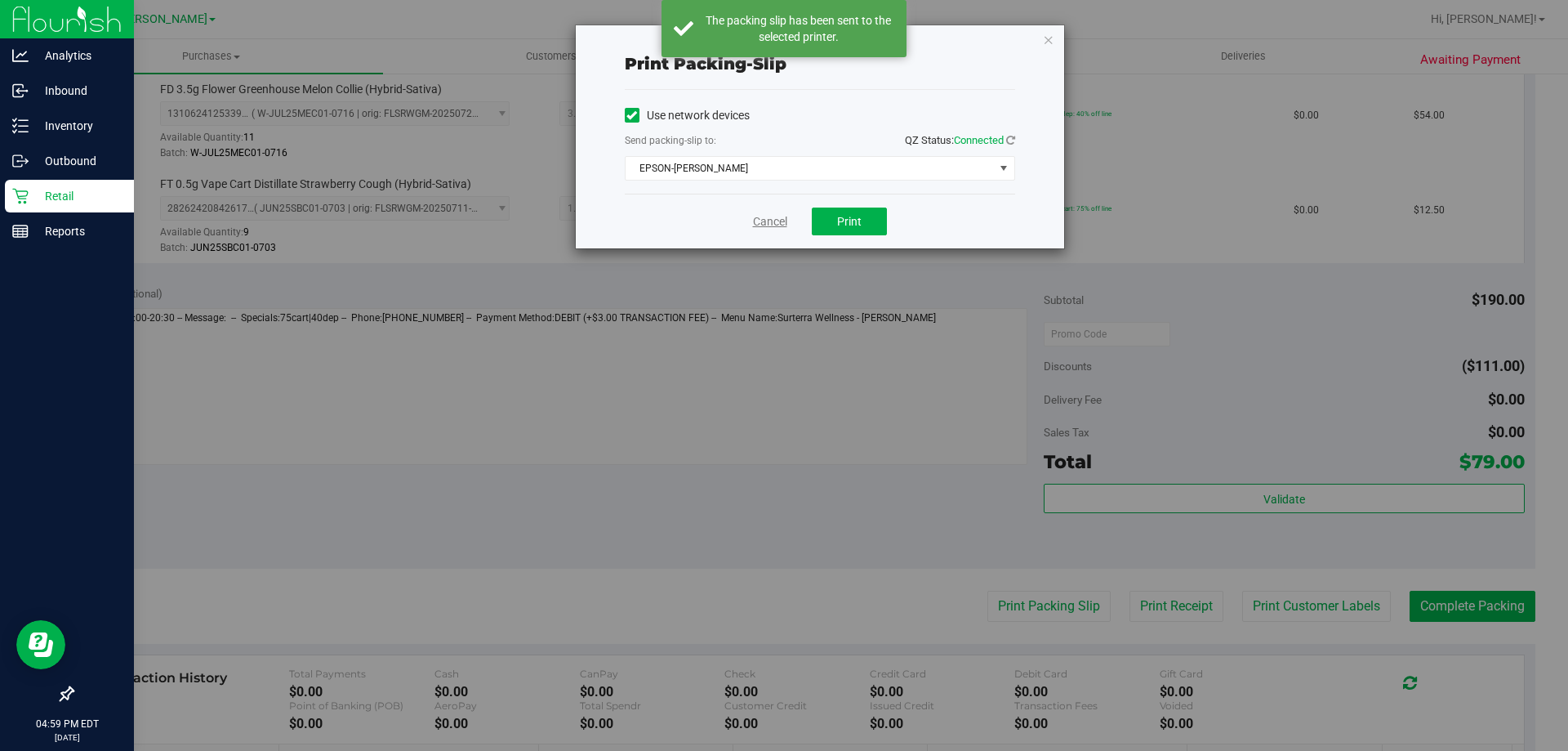
click at [769, 218] on link "Cancel" at bounding box center [770, 221] width 34 height 17
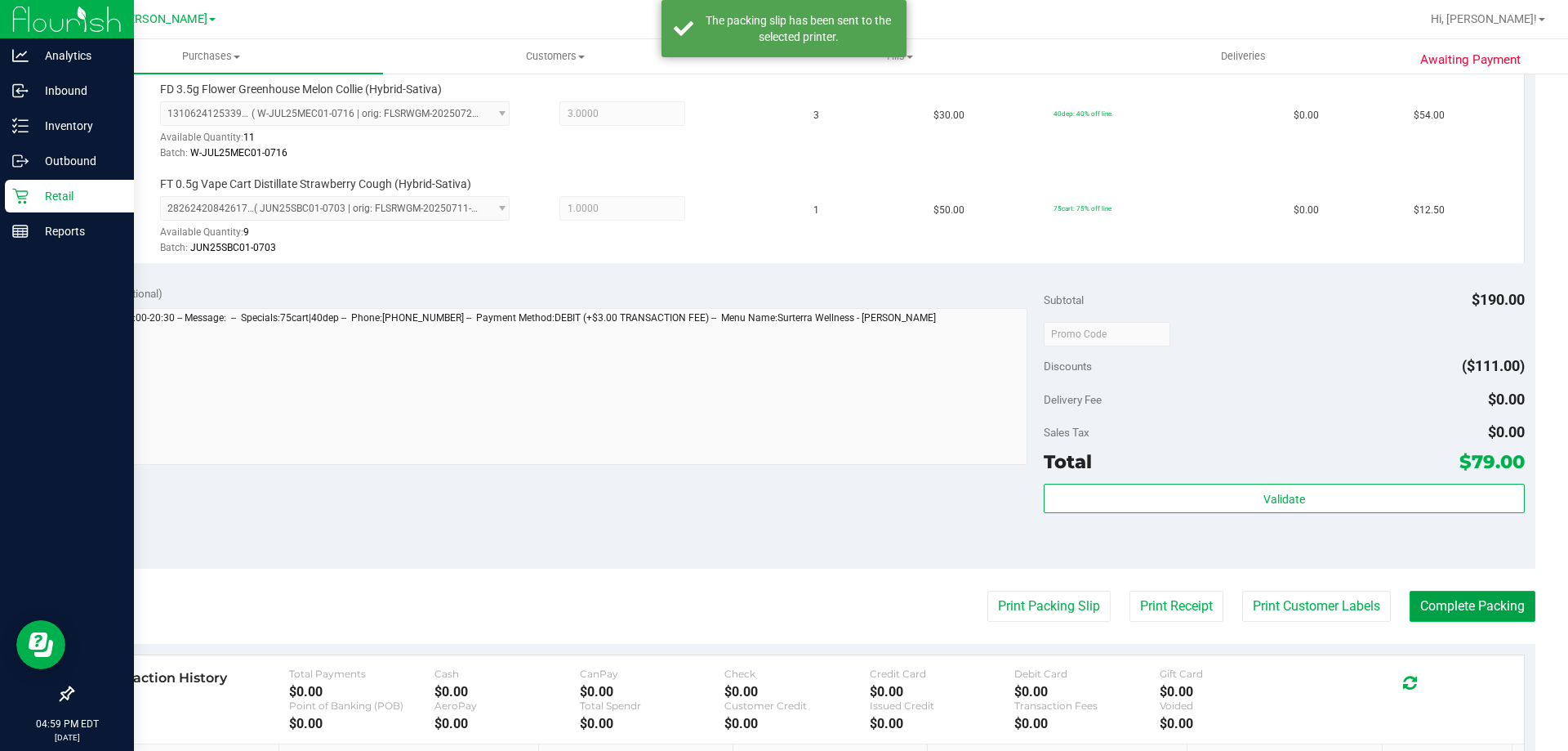
click at [1476, 590] on button "Complete Packing" at bounding box center [1472, 605] width 126 height 31
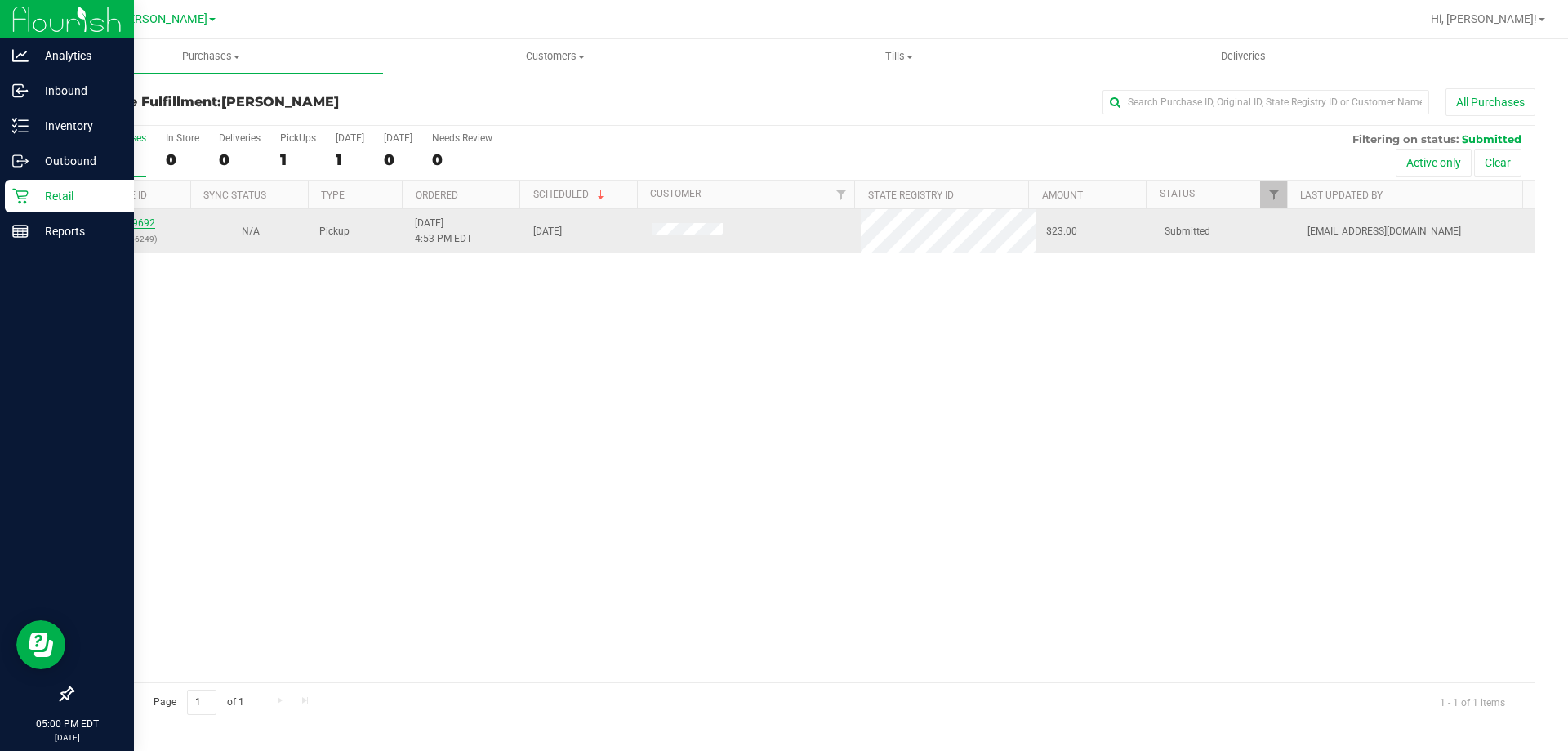
click at [131, 220] on link "11819692" at bounding box center [132, 223] width 46 height 12
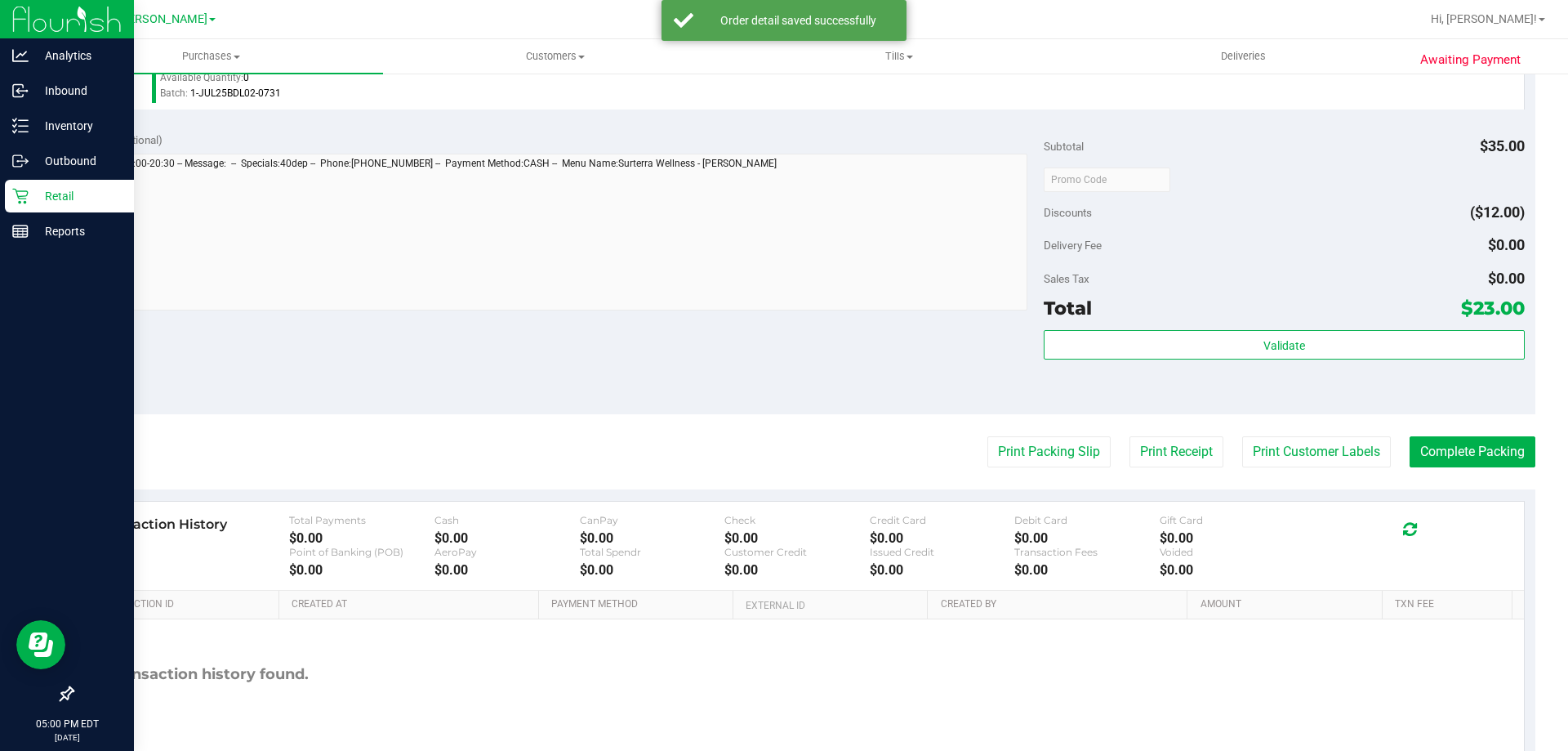
scroll to position [679, 0]
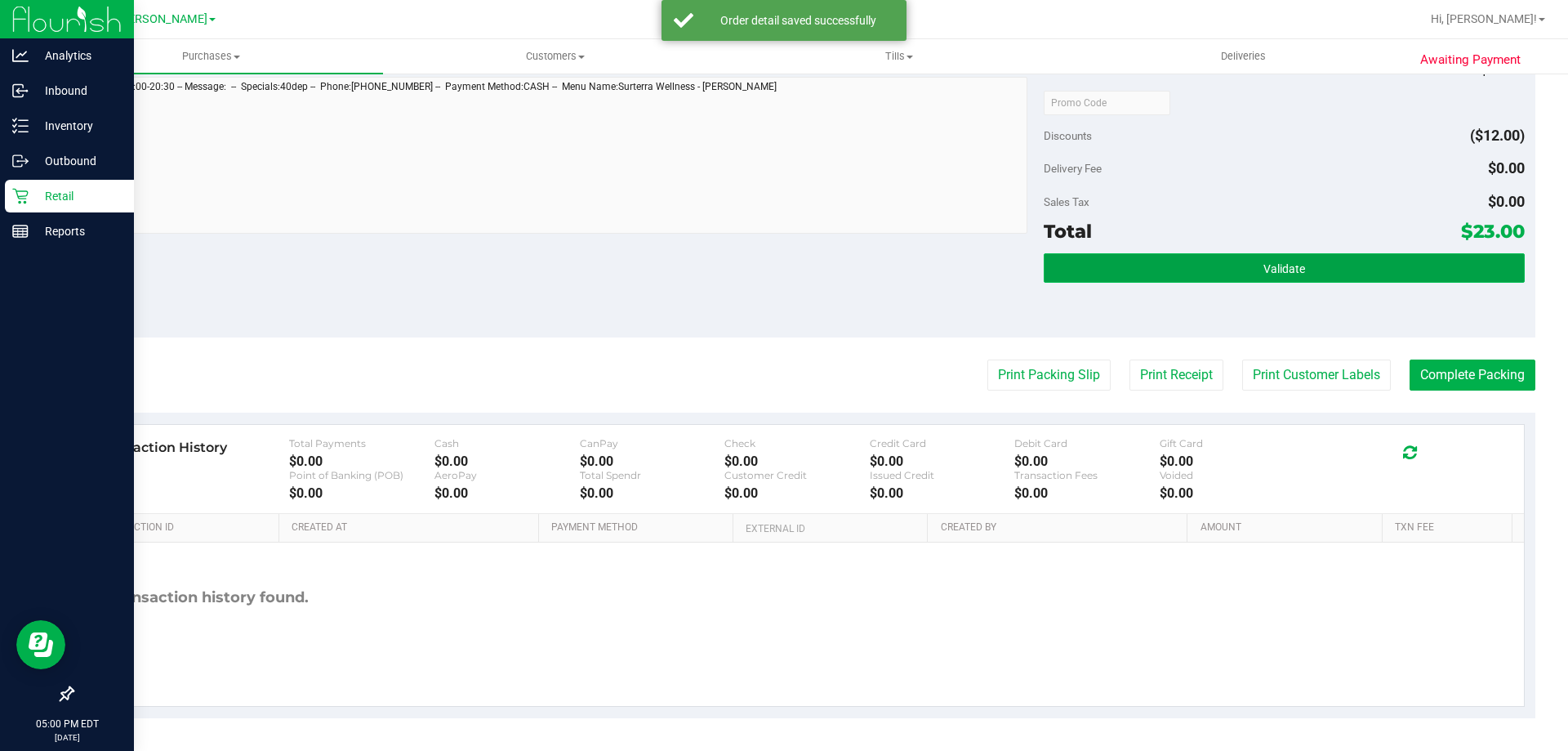
click at [1307, 278] on button "Validate" at bounding box center [1283, 268] width 480 height 30
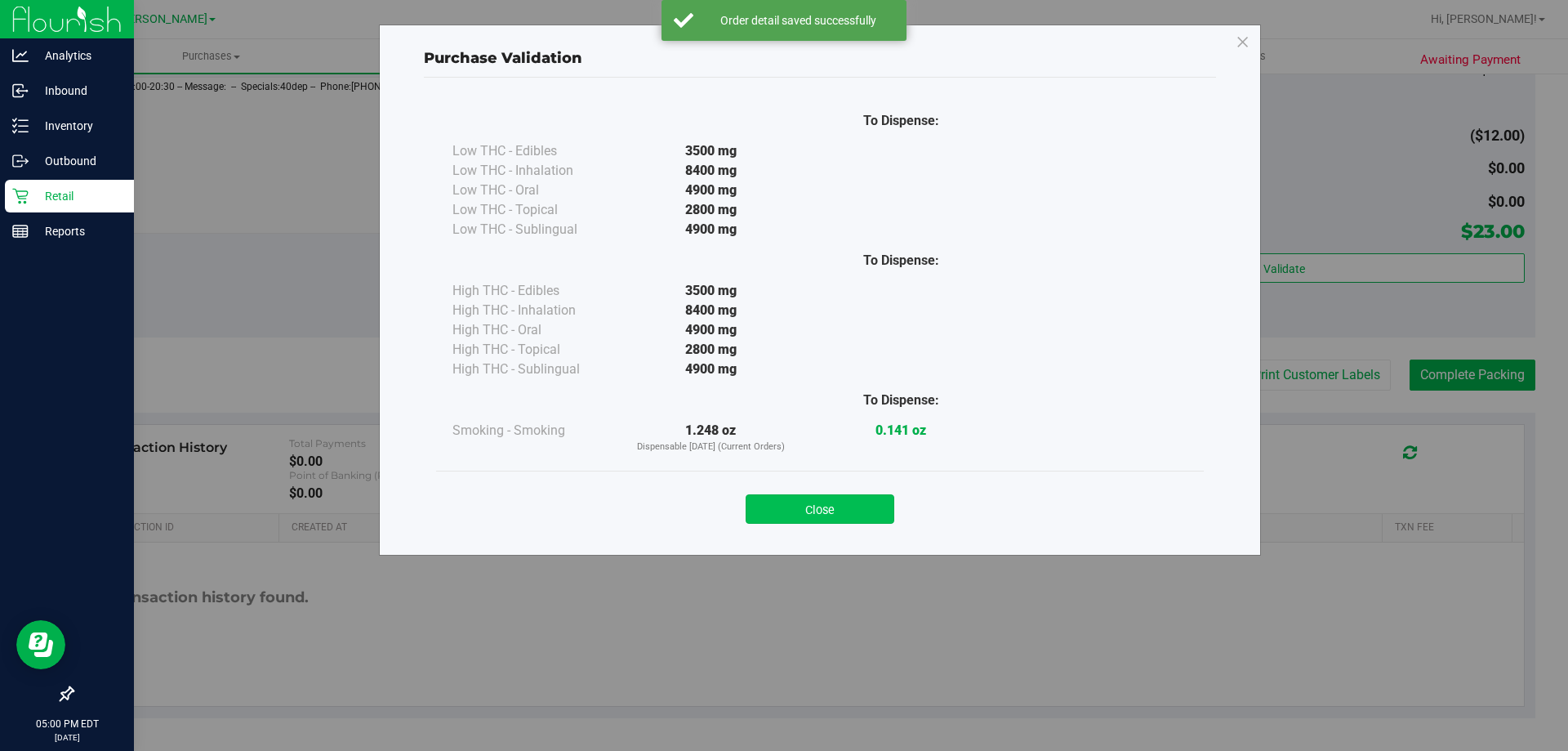
click at [845, 513] on button "Close" at bounding box center [819, 508] width 148 height 30
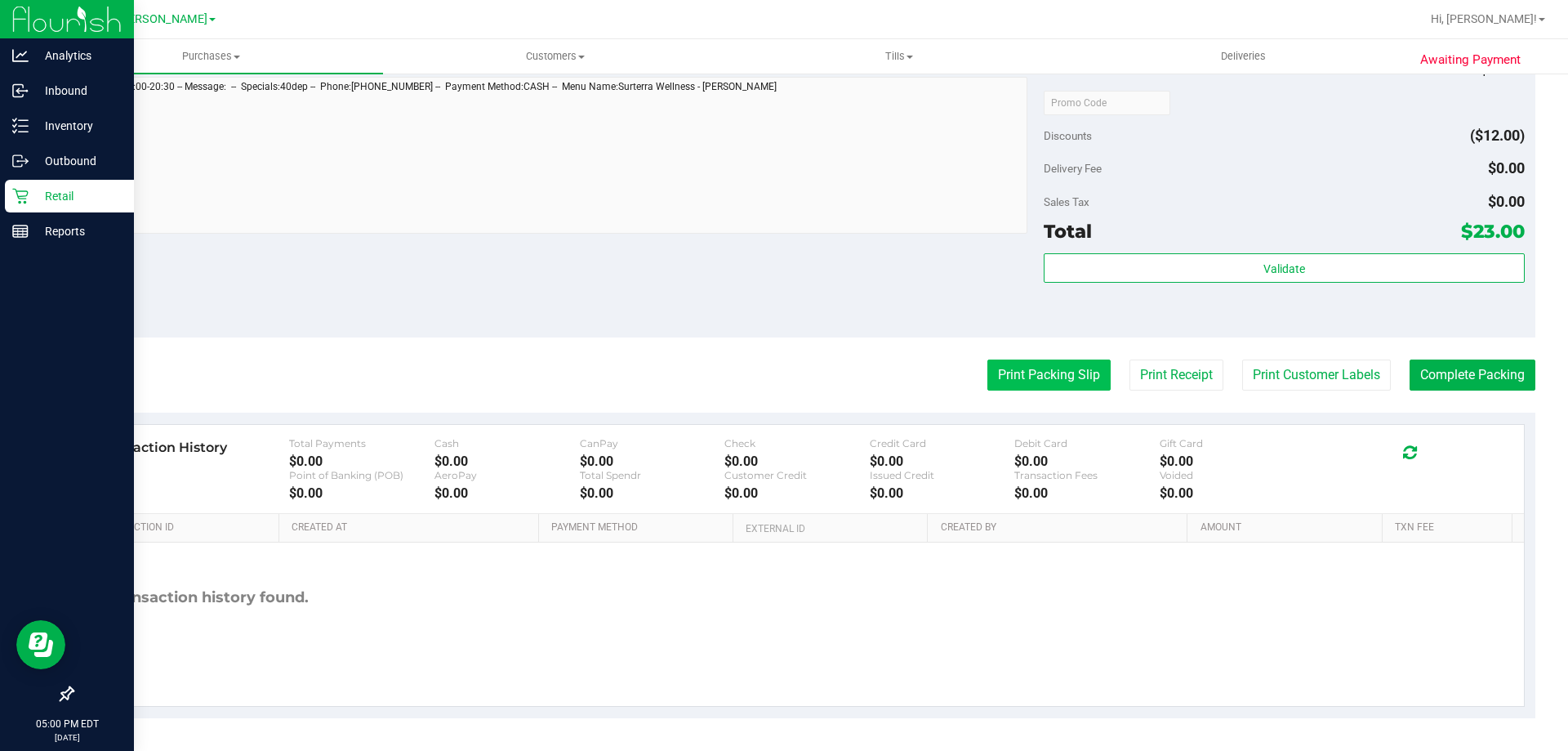
click at [1027, 380] on button "Print Packing Slip" at bounding box center [1048, 375] width 123 height 31
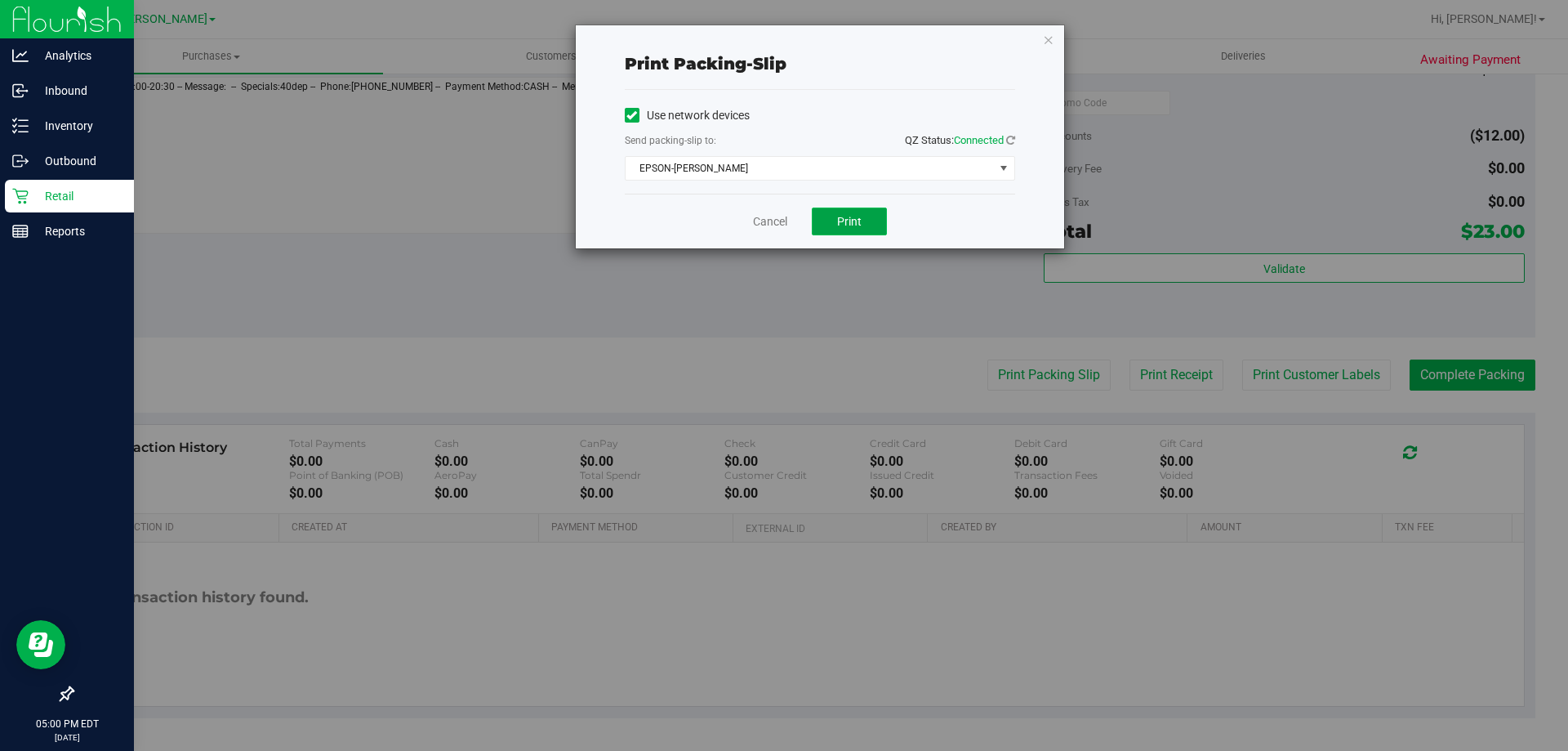
click at [845, 218] on span "Print" at bounding box center [849, 221] width 24 height 13
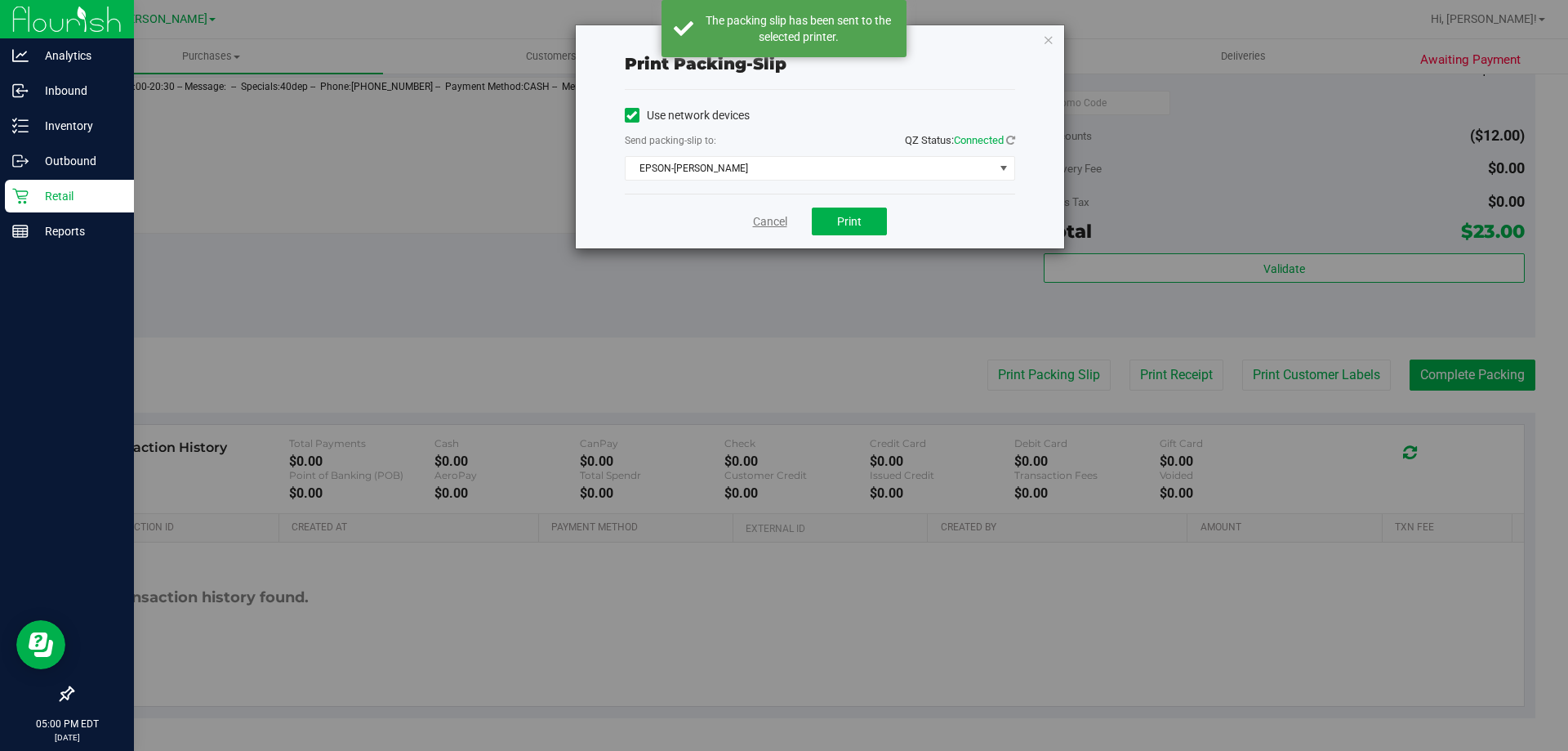
click at [780, 216] on link "Cancel" at bounding box center [770, 221] width 34 height 17
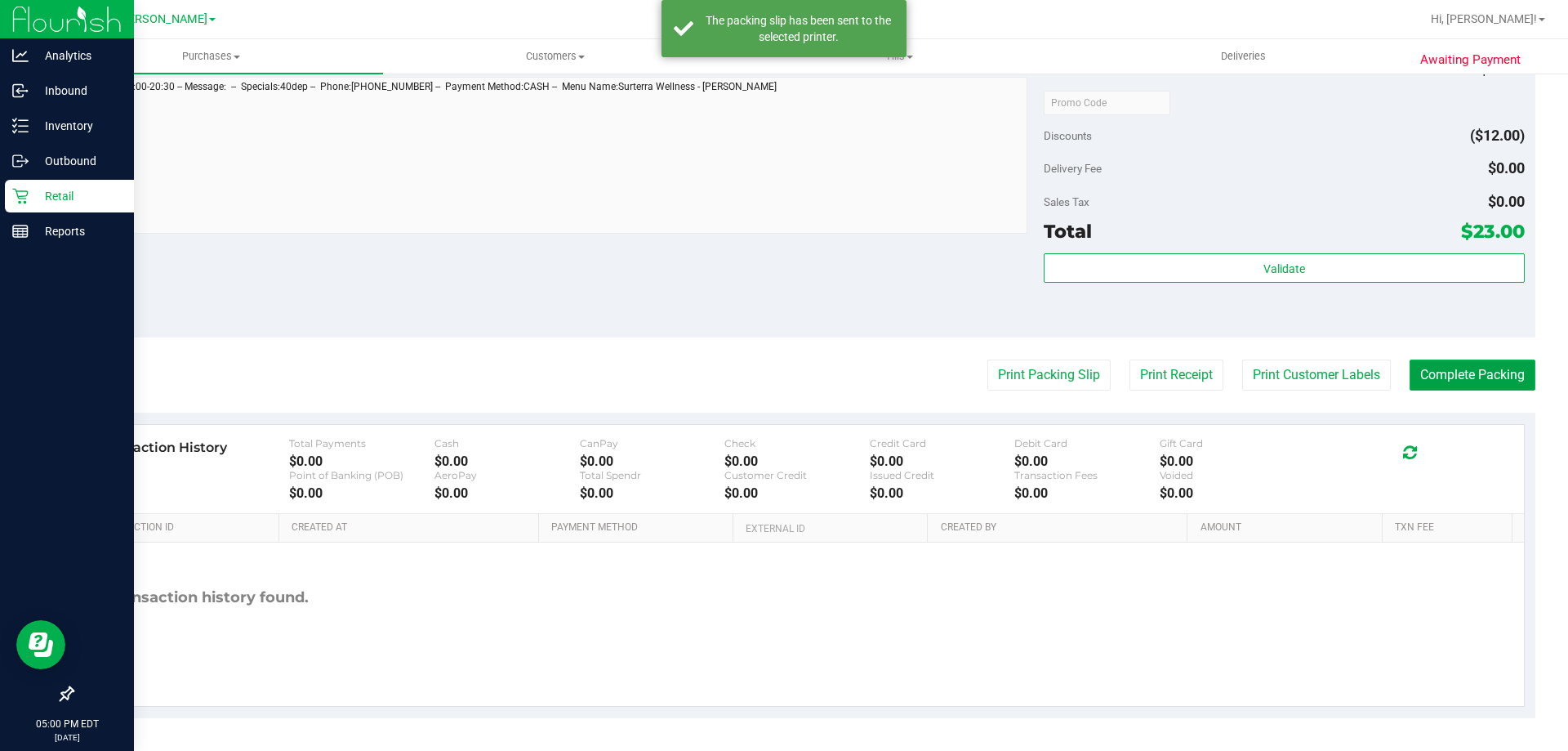
click at [1476, 374] on button "Complete Packing" at bounding box center [1472, 375] width 126 height 31
